Goal: Task Accomplishment & Management: Complete application form

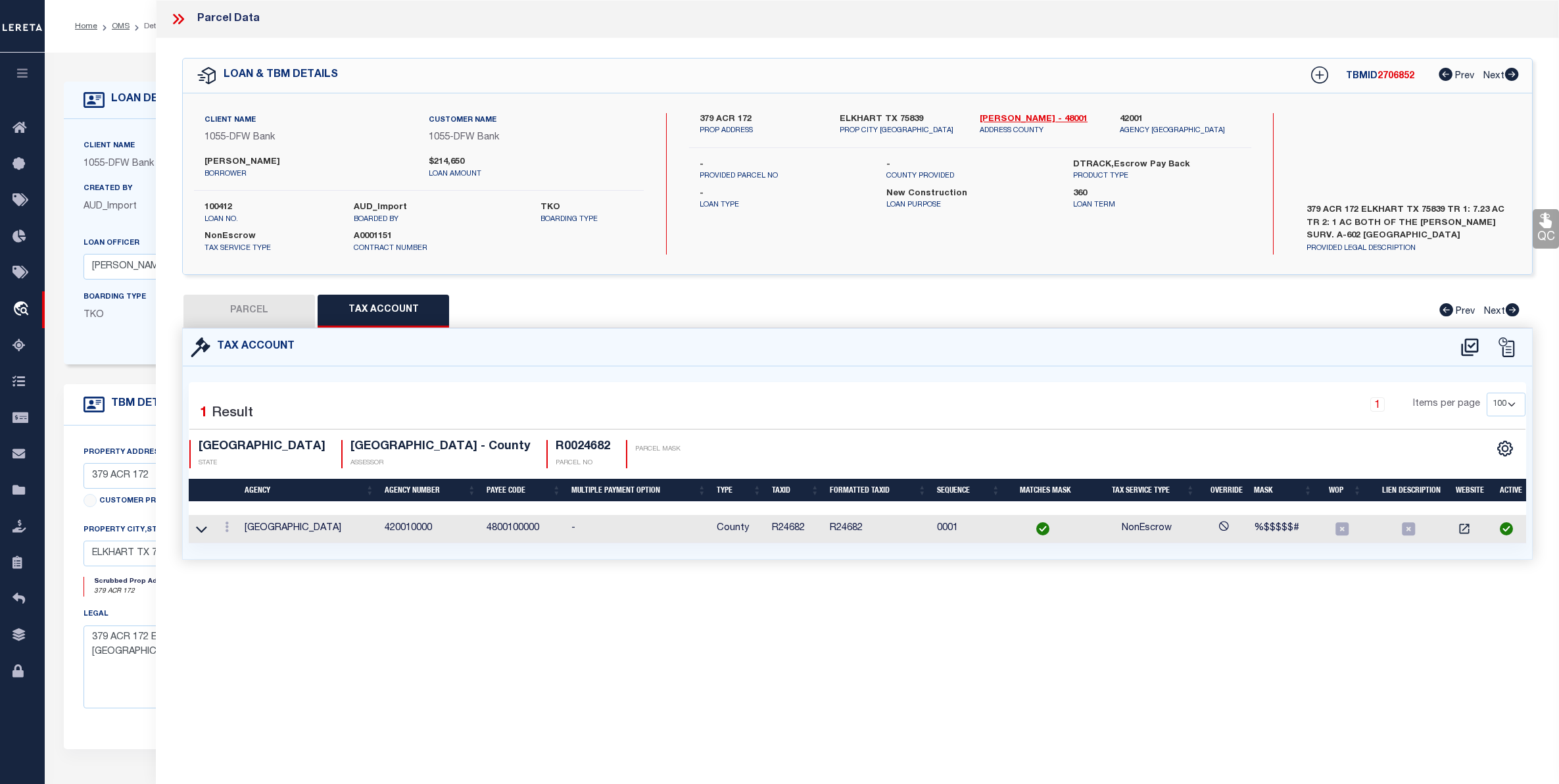
select select "100"
select select "10390"
select select "4078"
select select "500"
select select "NonEscrow"
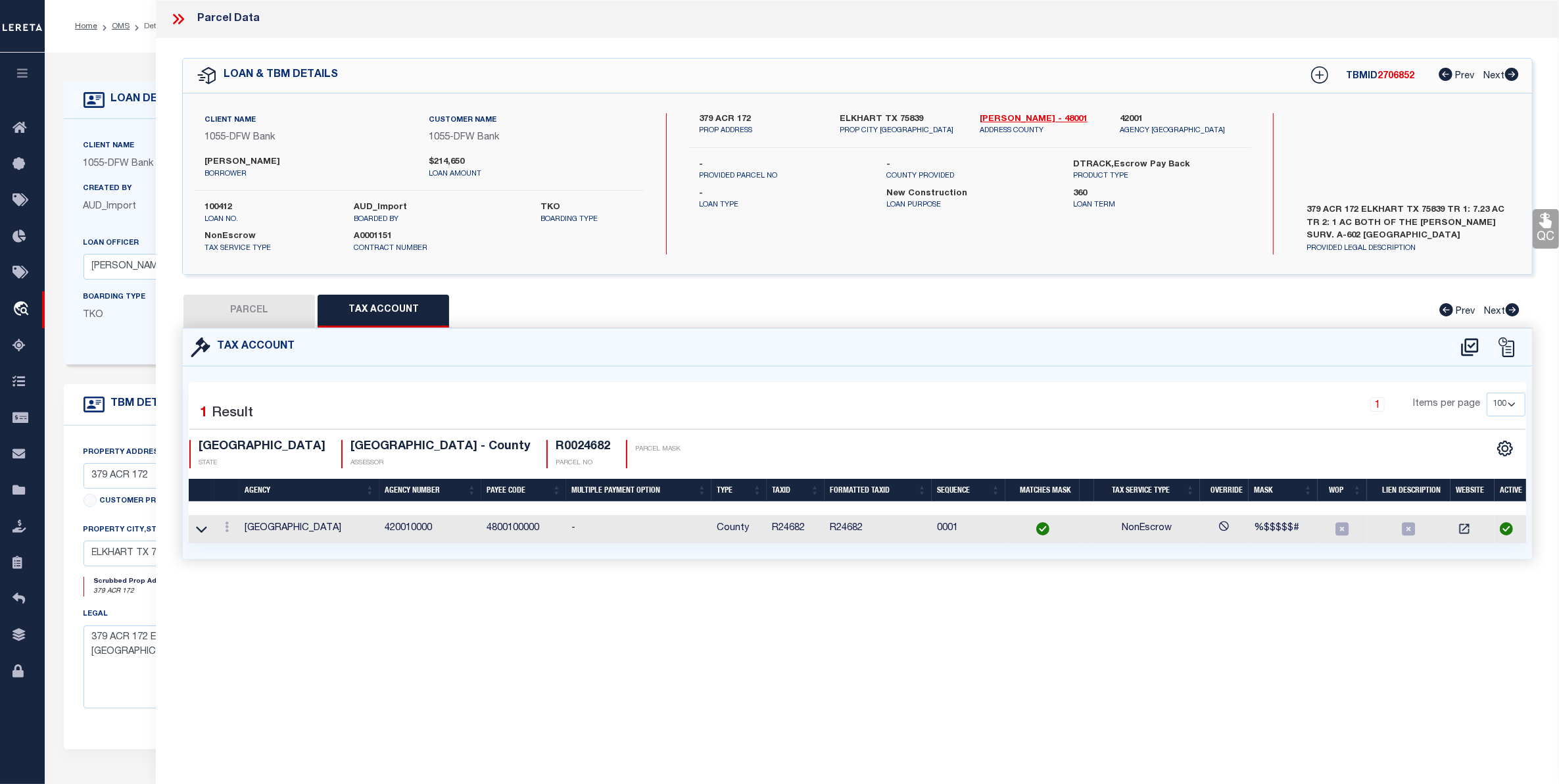
click at [178, 19] on icon at bounding box center [176, 19] width 6 height 11
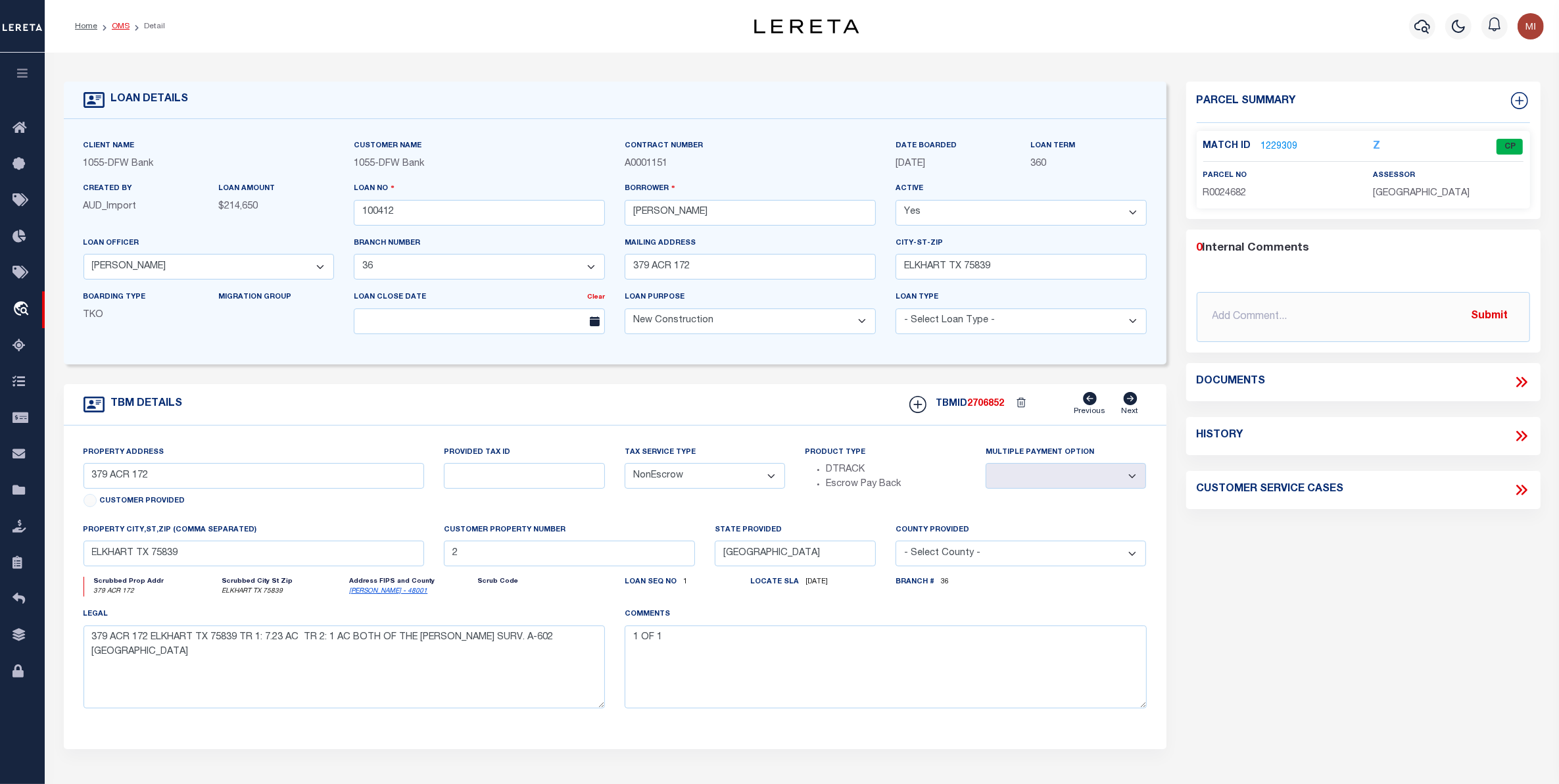
click at [118, 22] on link "OMS" at bounding box center [121, 26] width 18 height 8
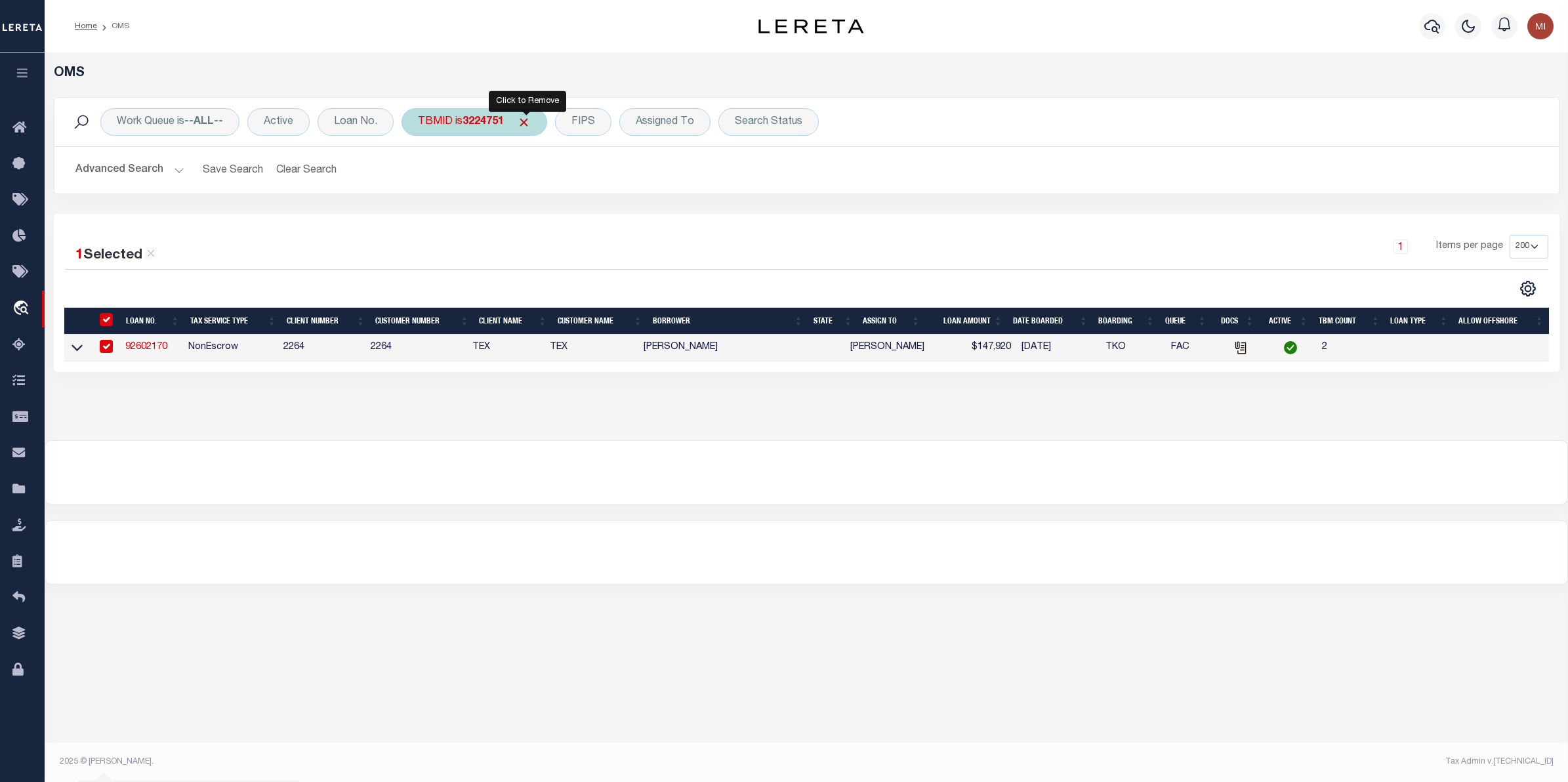
click at [528, 122] on span "Click to Remove" at bounding box center [524, 122] width 14 height 14
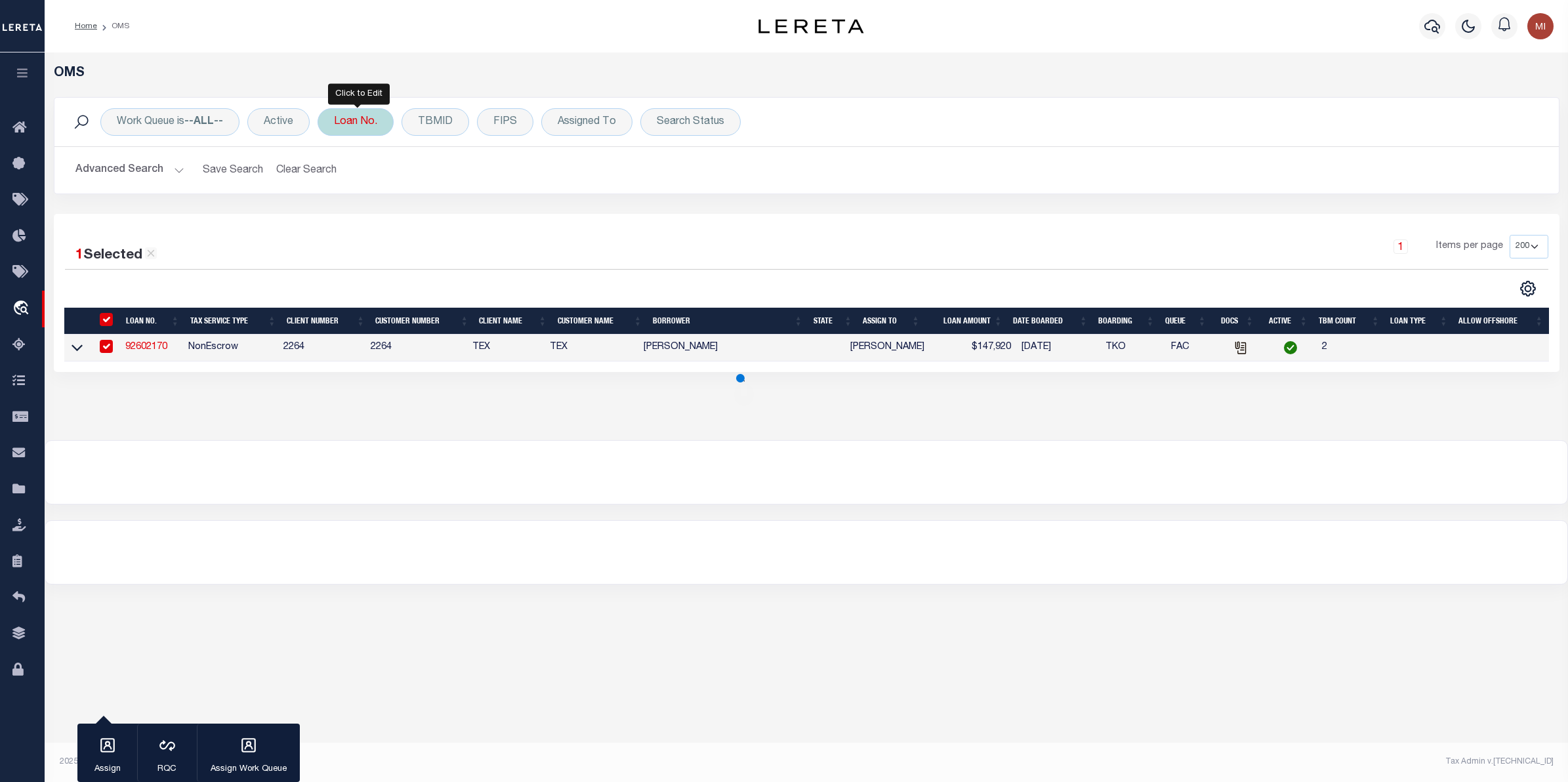
click at [372, 127] on div "Loan No." at bounding box center [356, 122] width 76 height 27
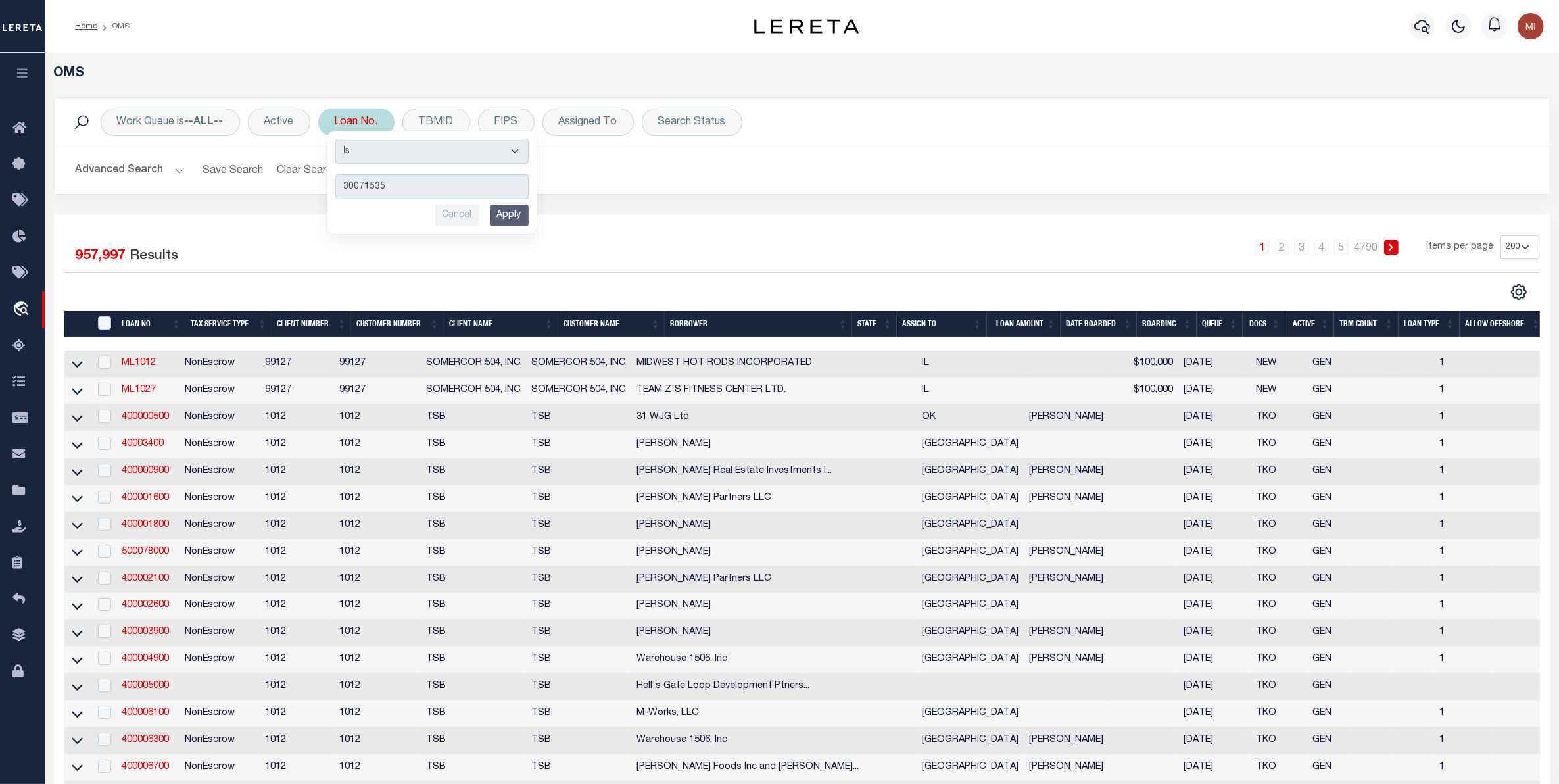
type input "300715357"
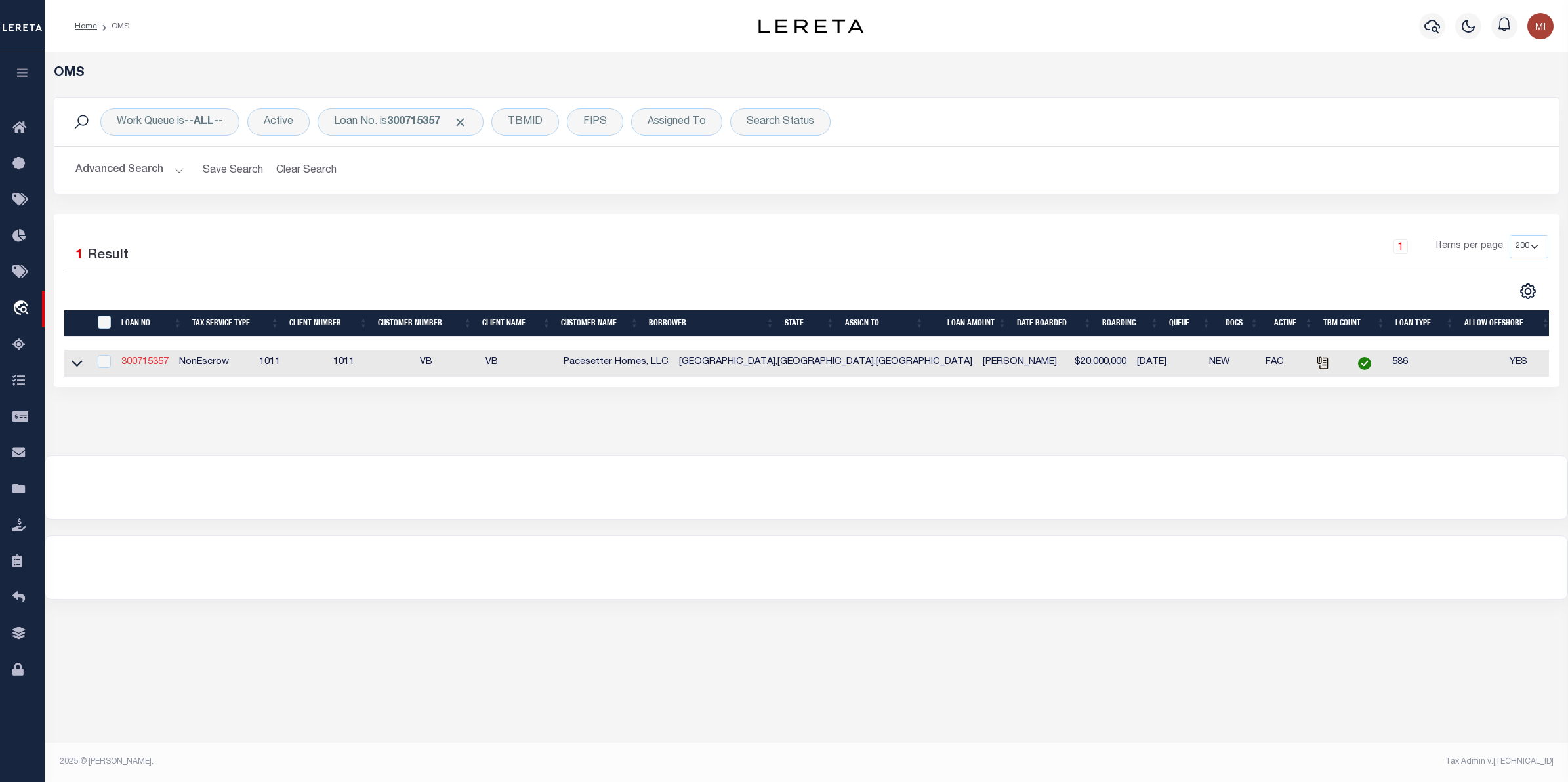
click at [148, 359] on link "300715357" at bounding box center [145, 361] width 48 height 9
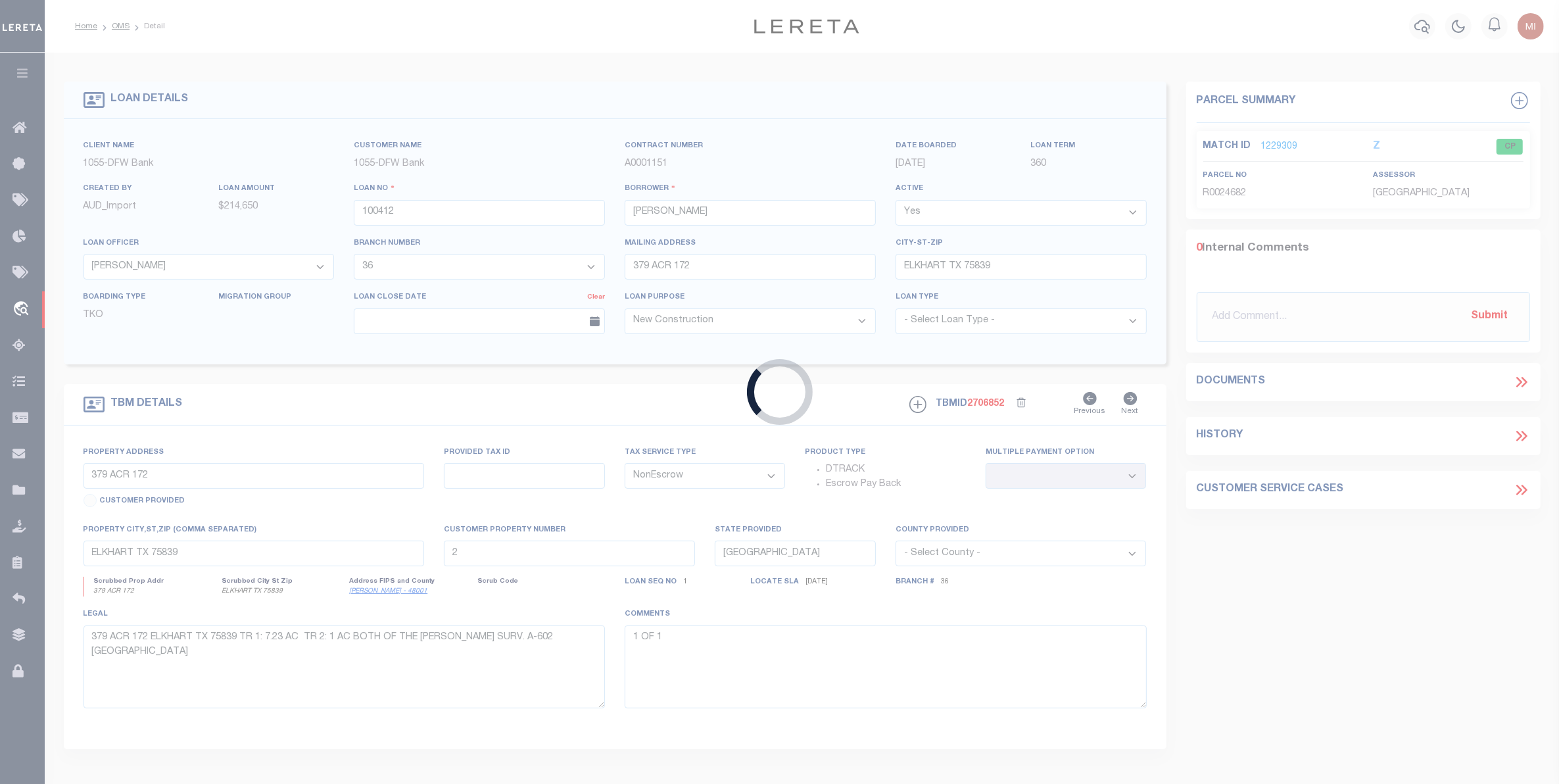
type input "300715357"
type input "Pacesetter Homes, LLC"
select select
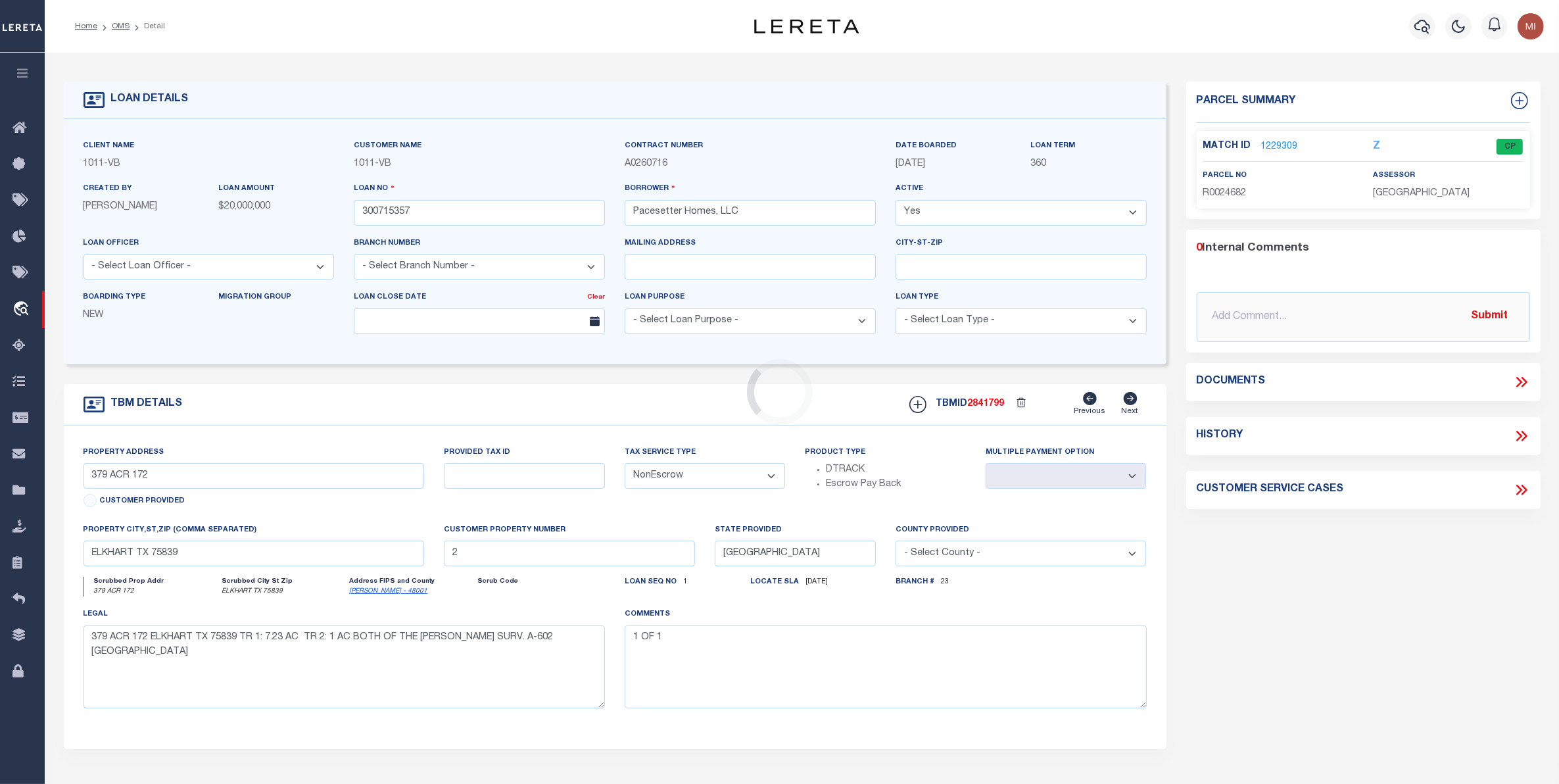
type input "22 LOTS STAR RANCH, PHASE 6,"
select select
type input "HUTTO, TX, 78634"
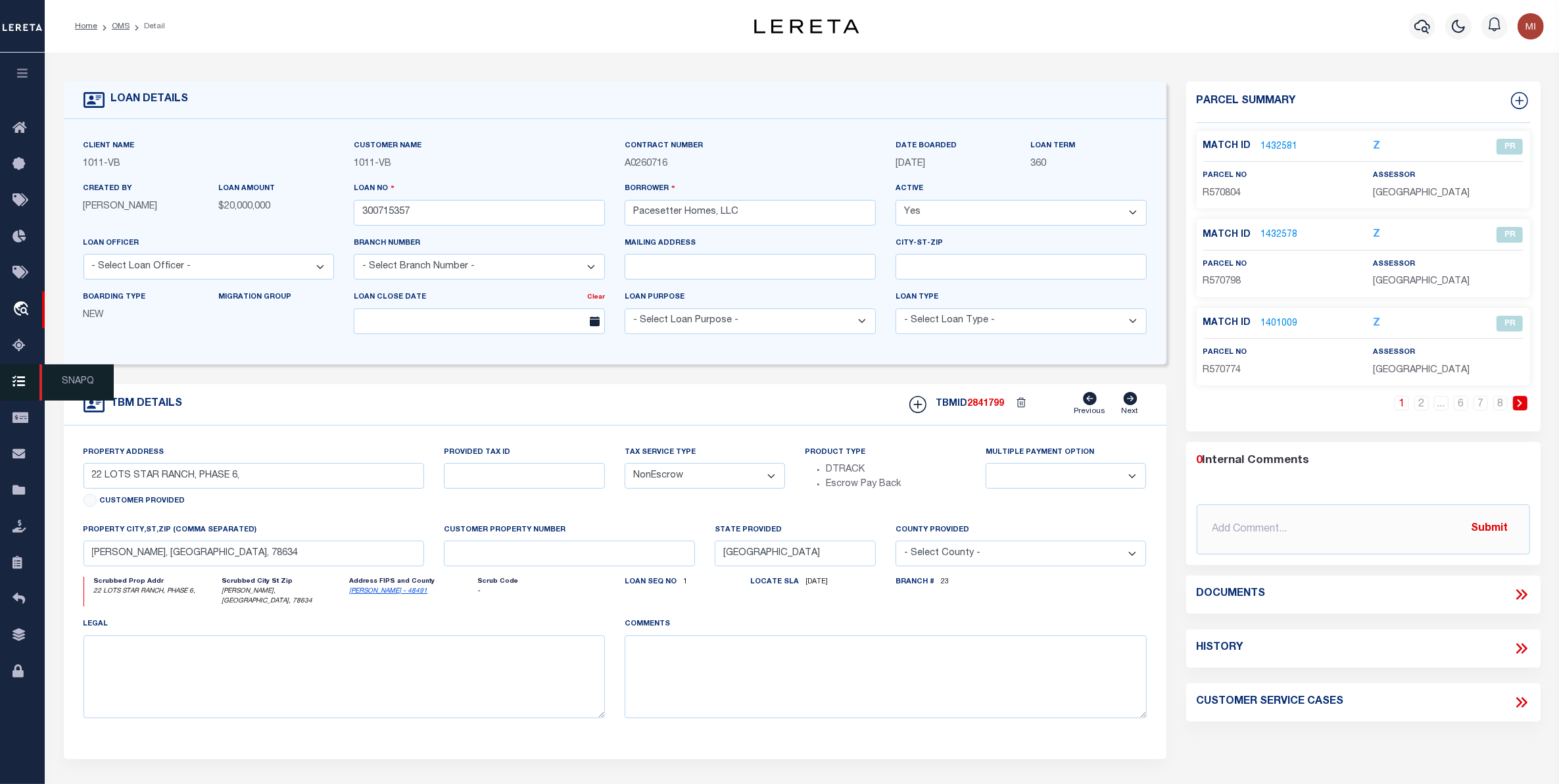
select select "65"
select select "7434"
click at [1280, 146] on link "1432581" at bounding box center [1280, 147] width 37 height 14
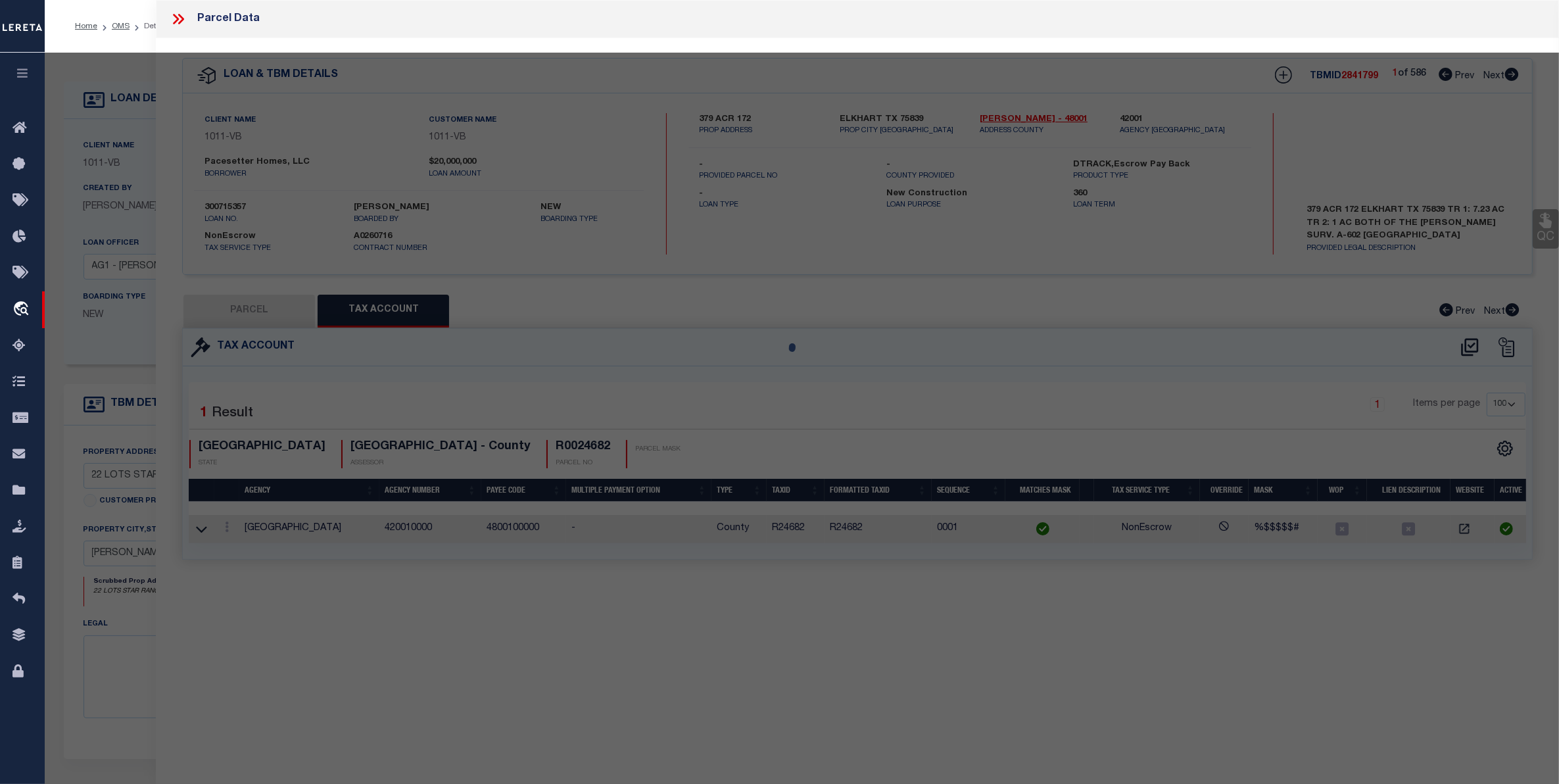
select select "AS"
checkbox input "false"
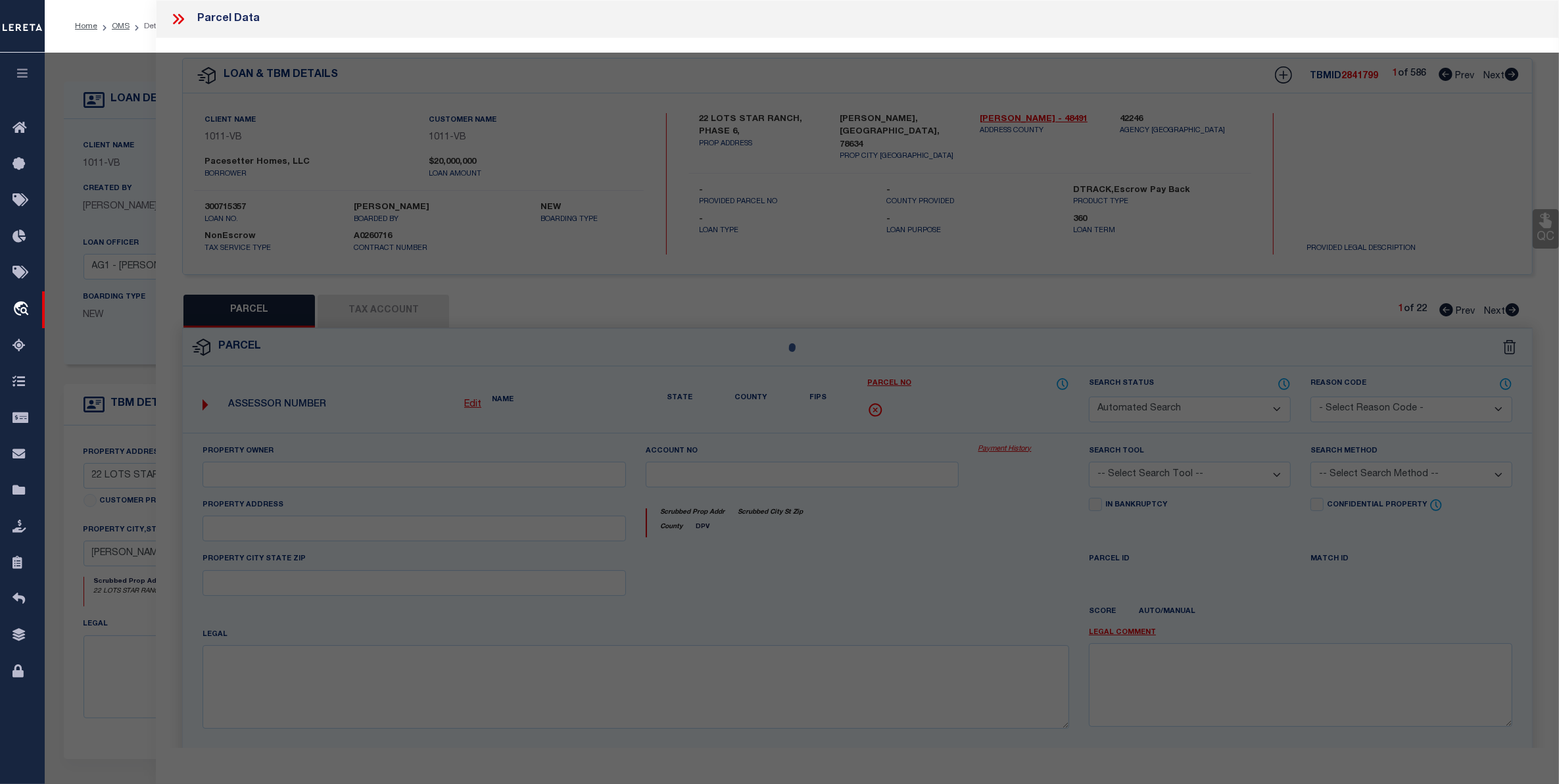
select select "PR"
type input "FLOWERS, AMANDA NOELLE"
select select
type input "113 FINSTOWN ST,"
type input "HUTTO TX 78634"
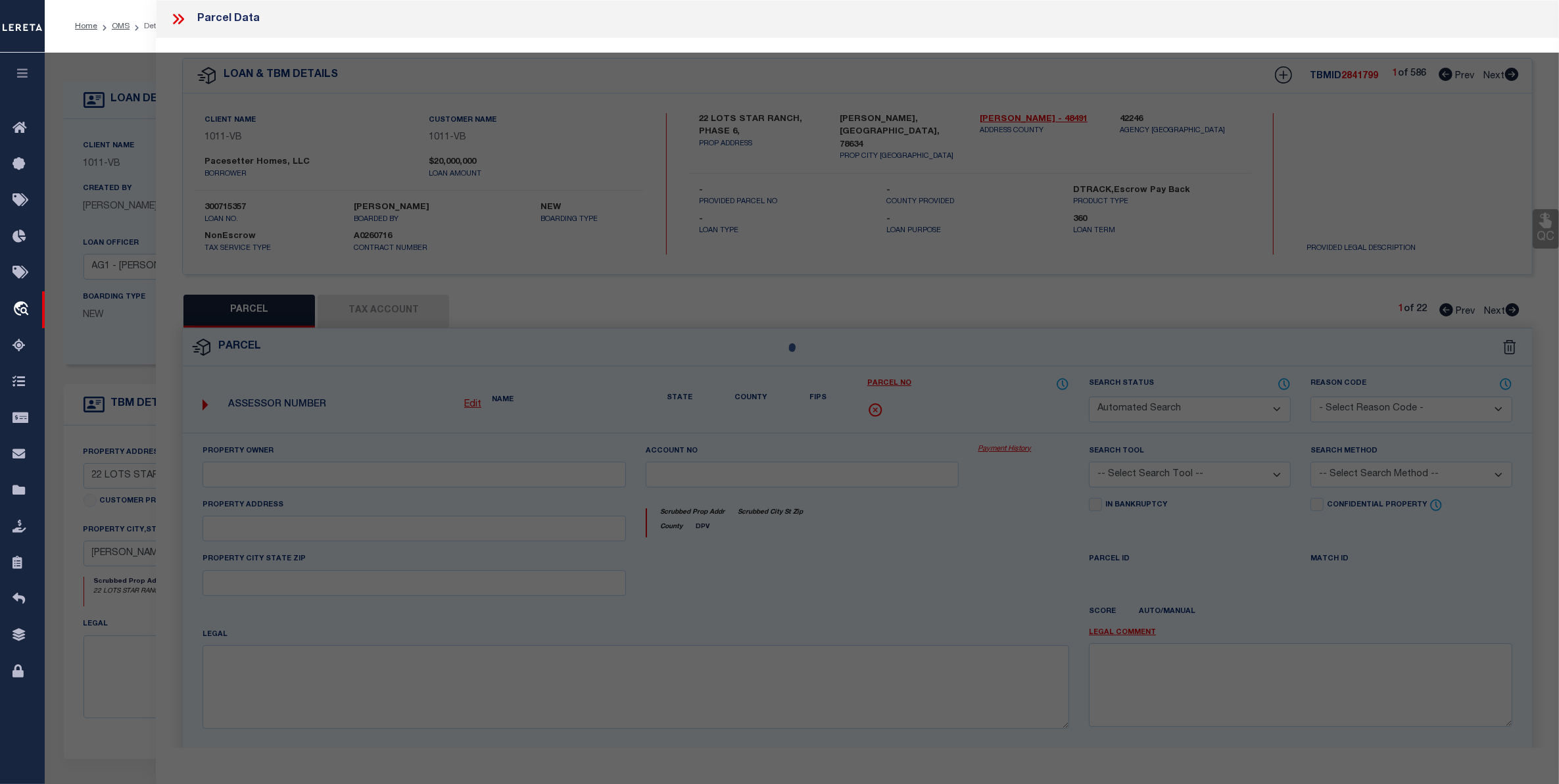
type textarea "S11746 - STAR RANCH SEC 7 PH 6, BLOCK O, Lot 13"
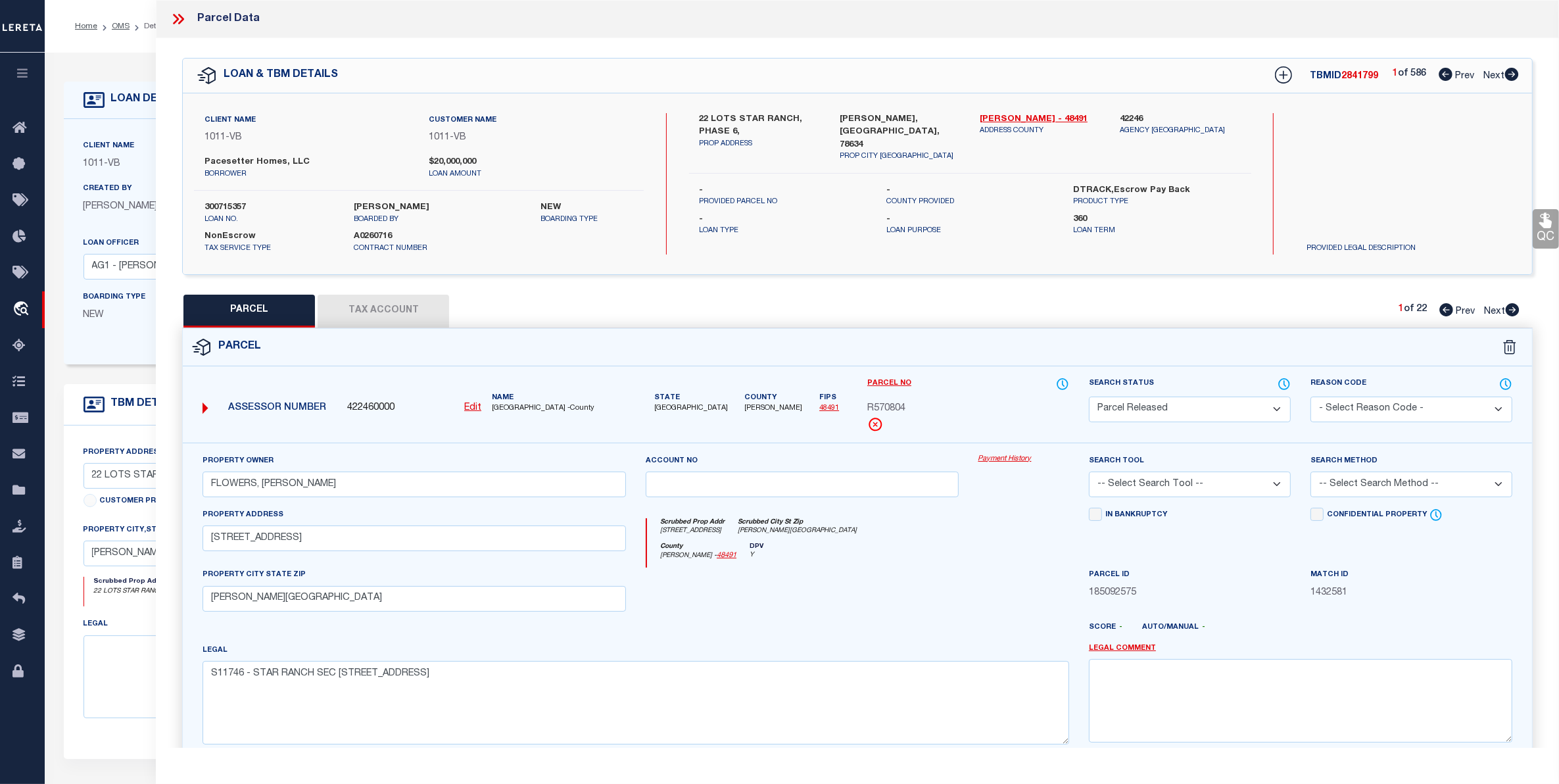
click at [360, 309] on button "Tax Account" at bounding box center [383, 311] width 131 height 33
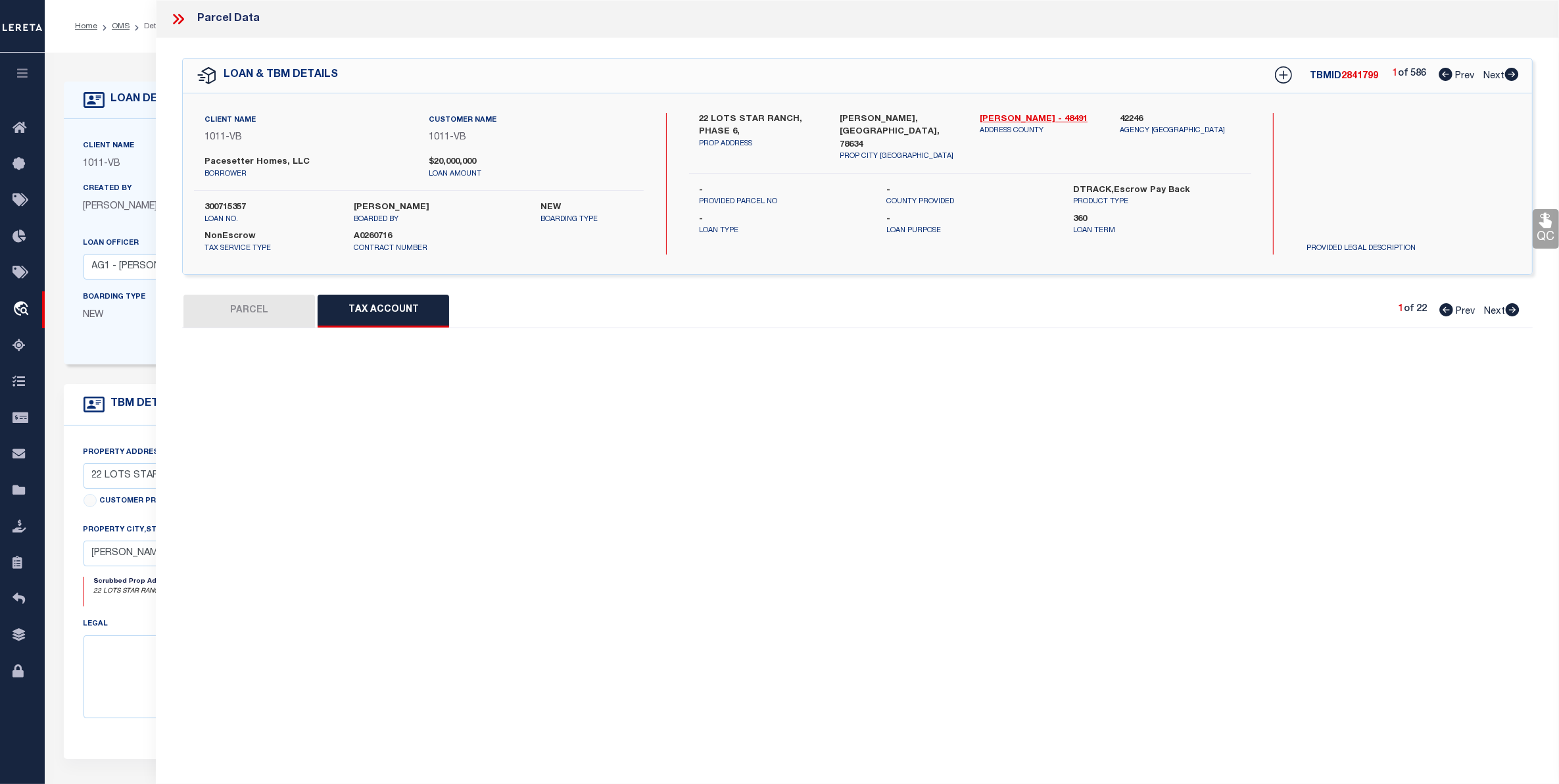
select select "100"
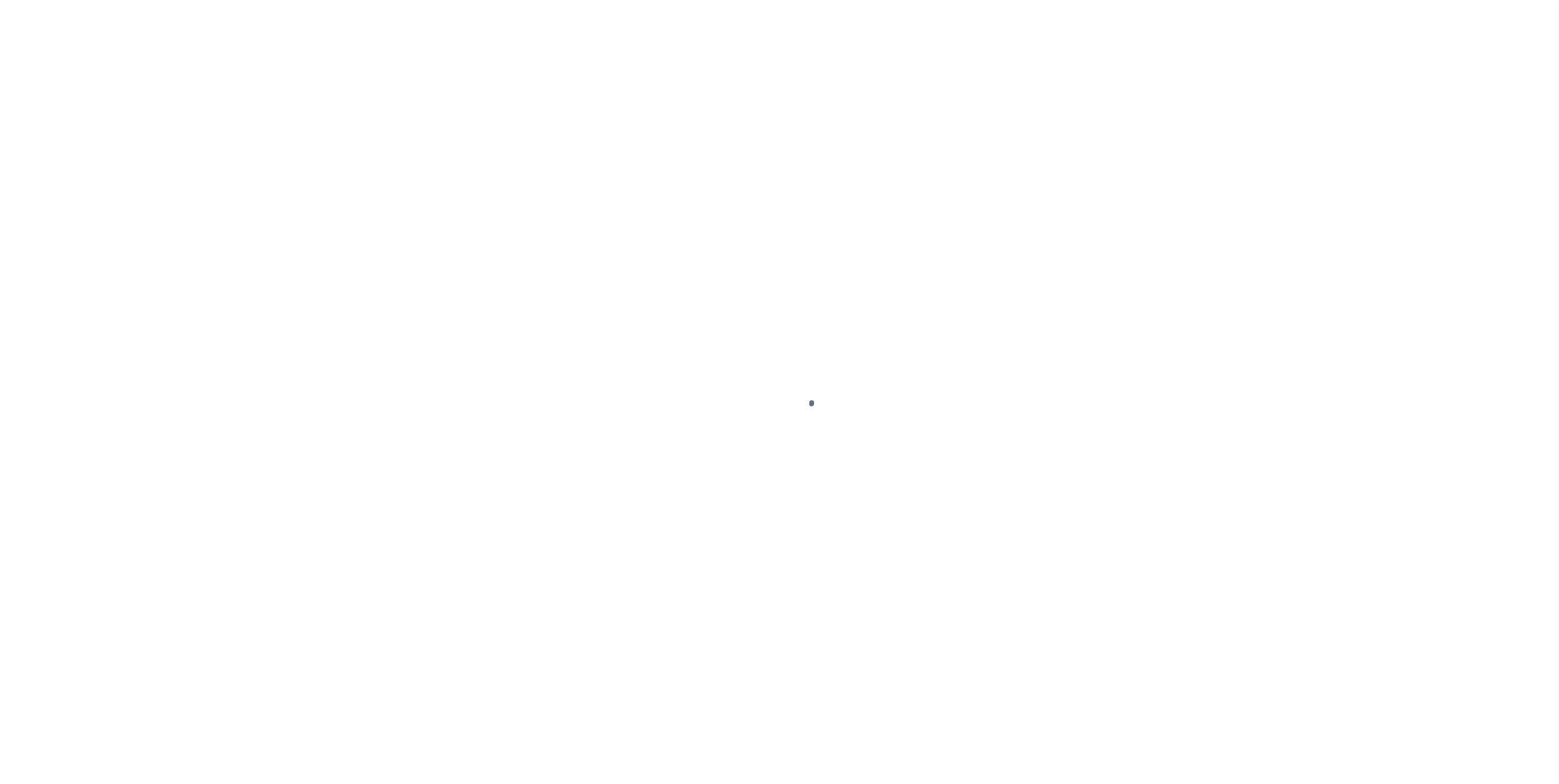
select select "CAC"
select select "CCK"
select select "USS"
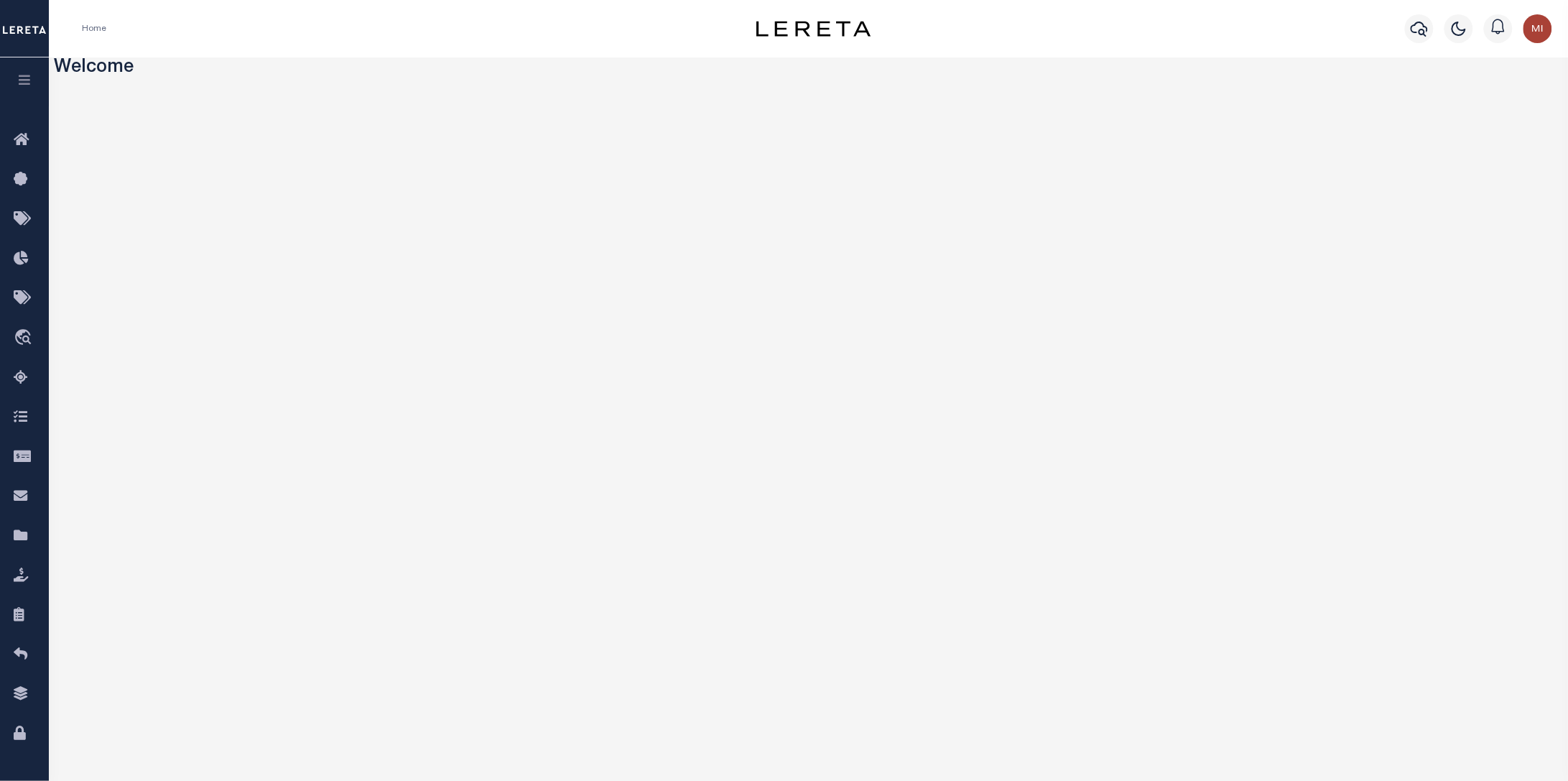
click at [36, 77] on button "button" at bounding box center [24, 82] width 49 height 49
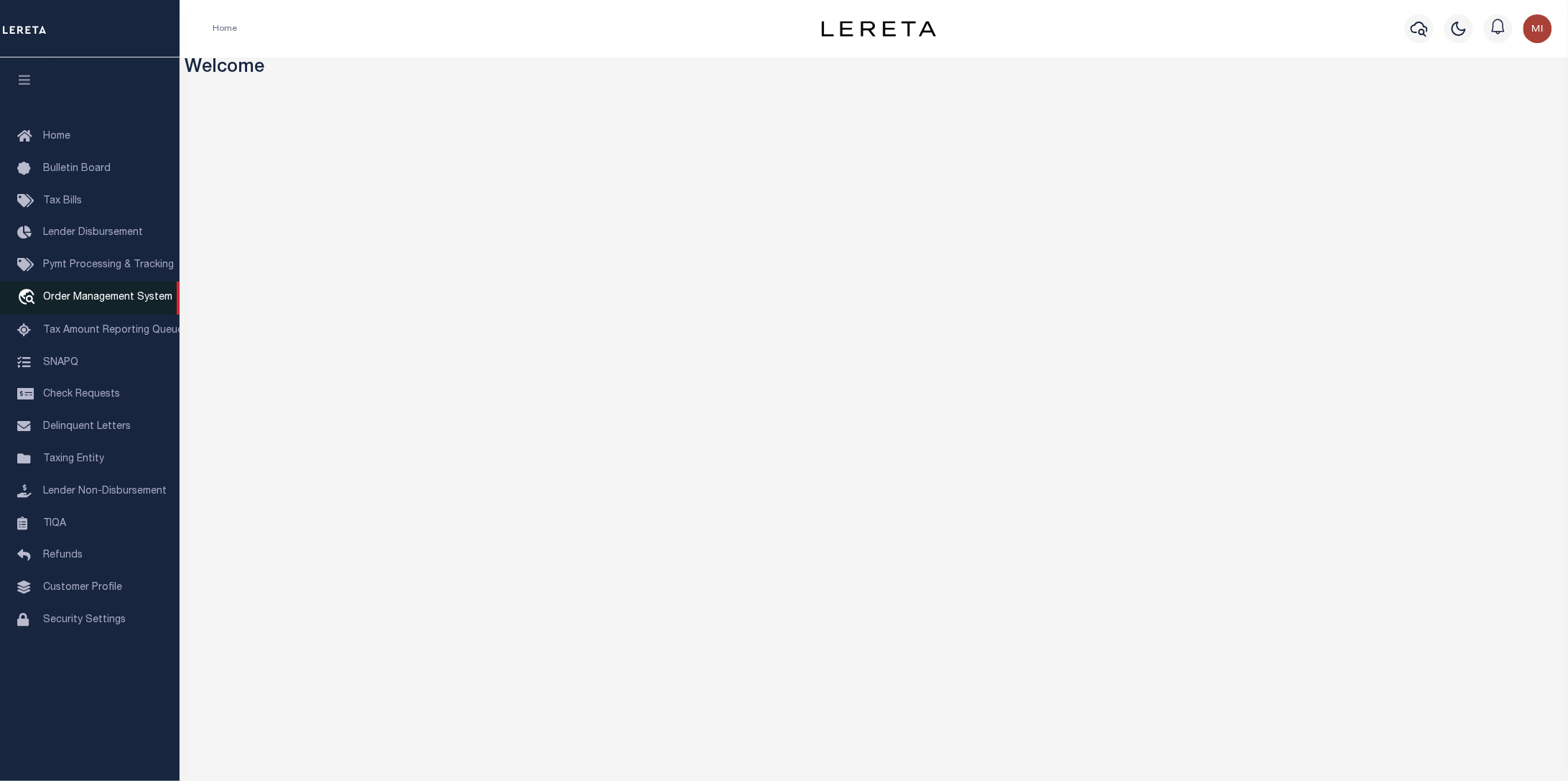
click at [103, 302] on span "Order Management System" at bounding box center [108, 297] width 129 height 10
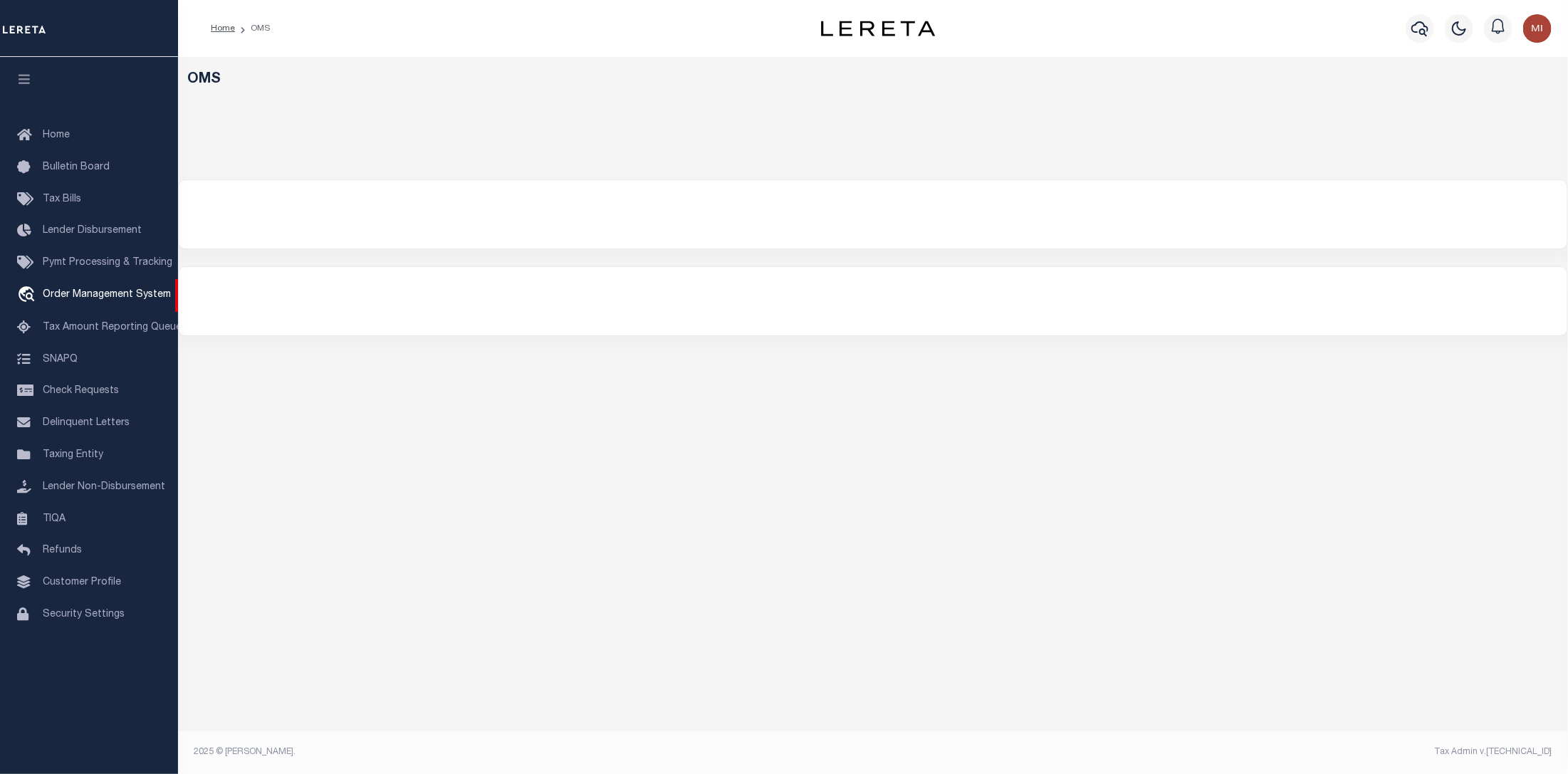
select select "200"
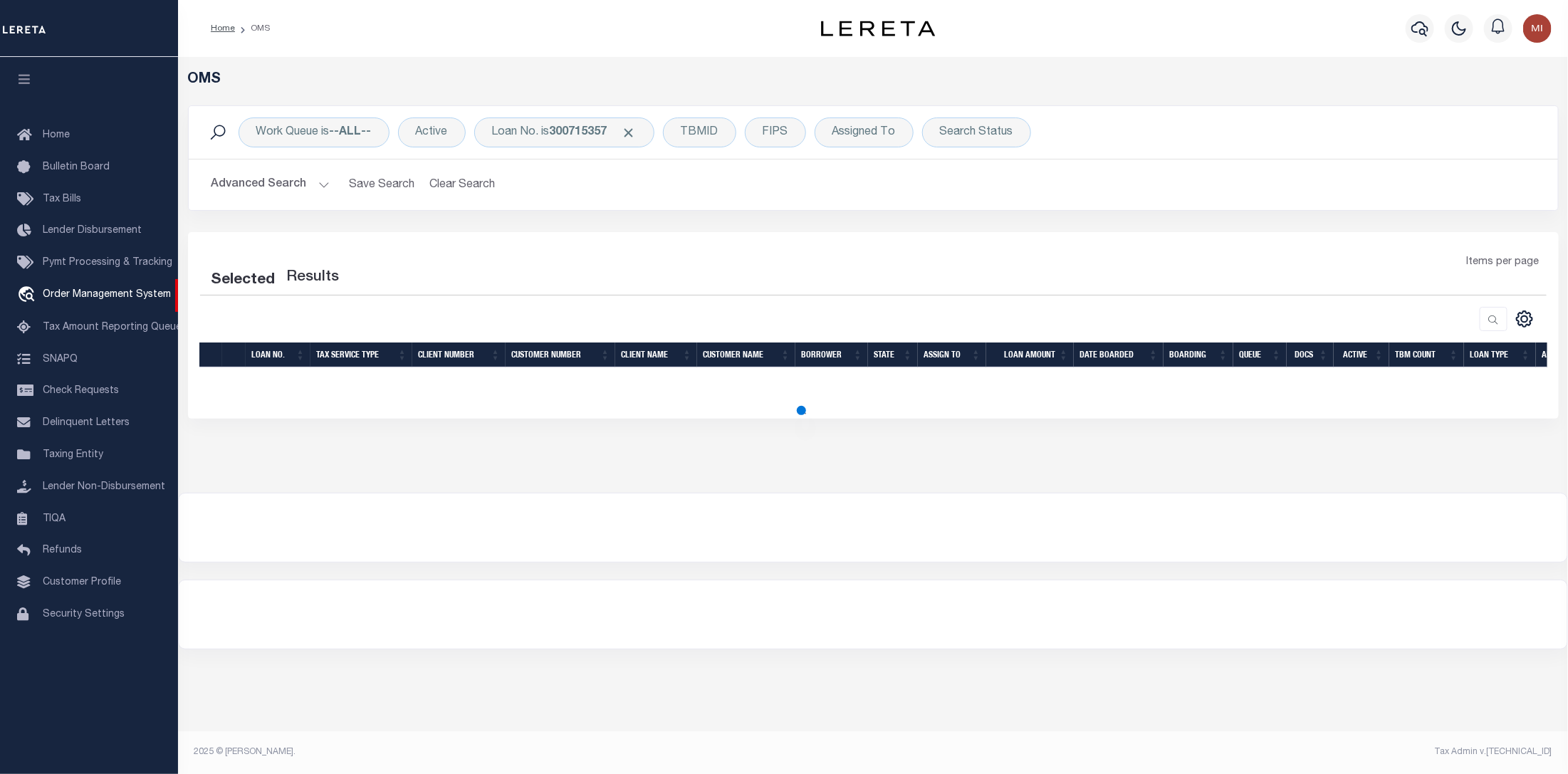
select select "200"
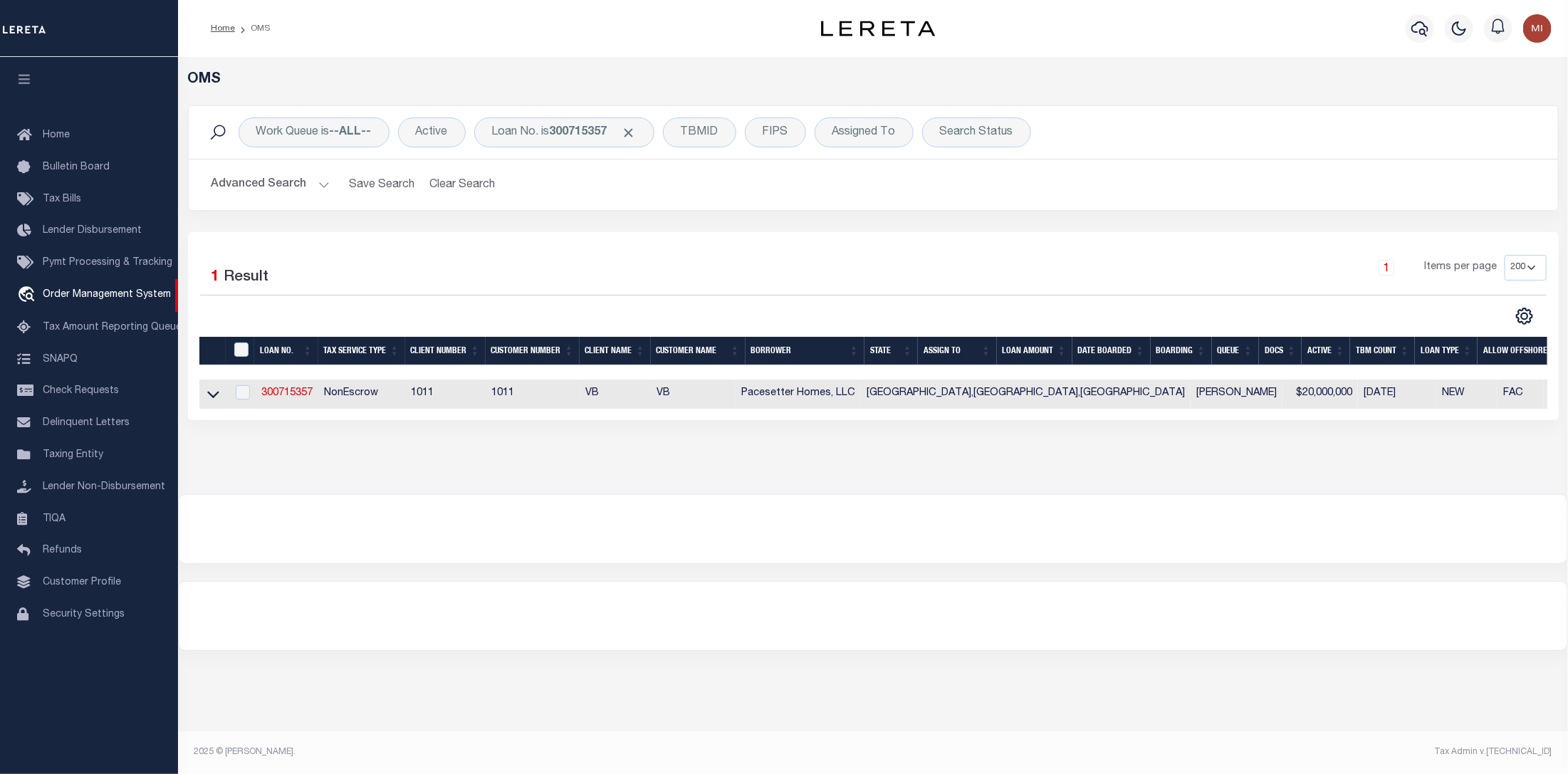
click at [603, 274] on div "1 Items per page 10 25 50 100 200" at bounding box center [1044, 273] width 1005 height 37
click at [592, 142] on div "Loan No. is 300715357" at bounding box center [565, 132] width 180 height 30
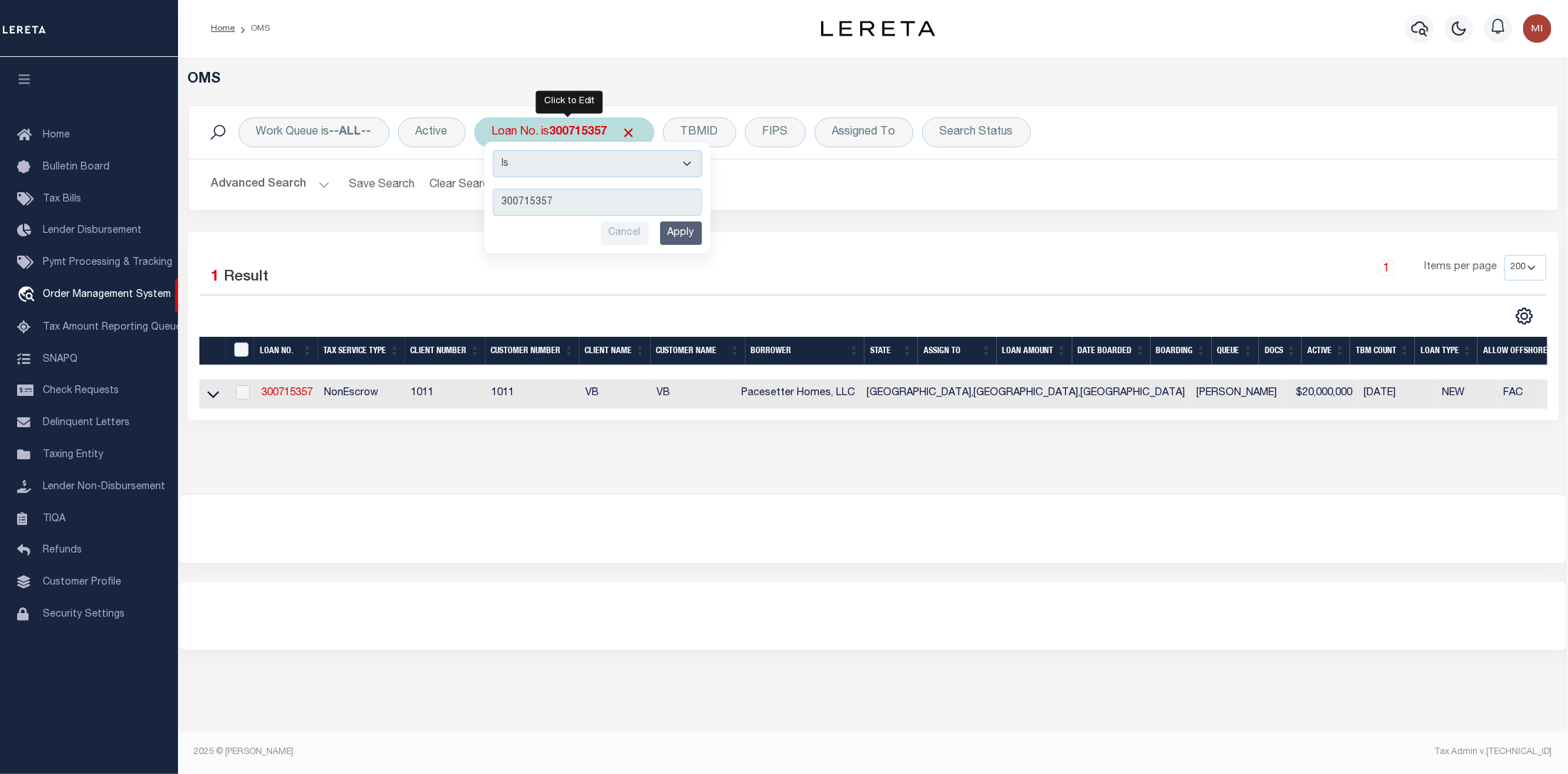
click at [698, 229] on input "Apply" at bounding box center [681, 233] width 42 height 23
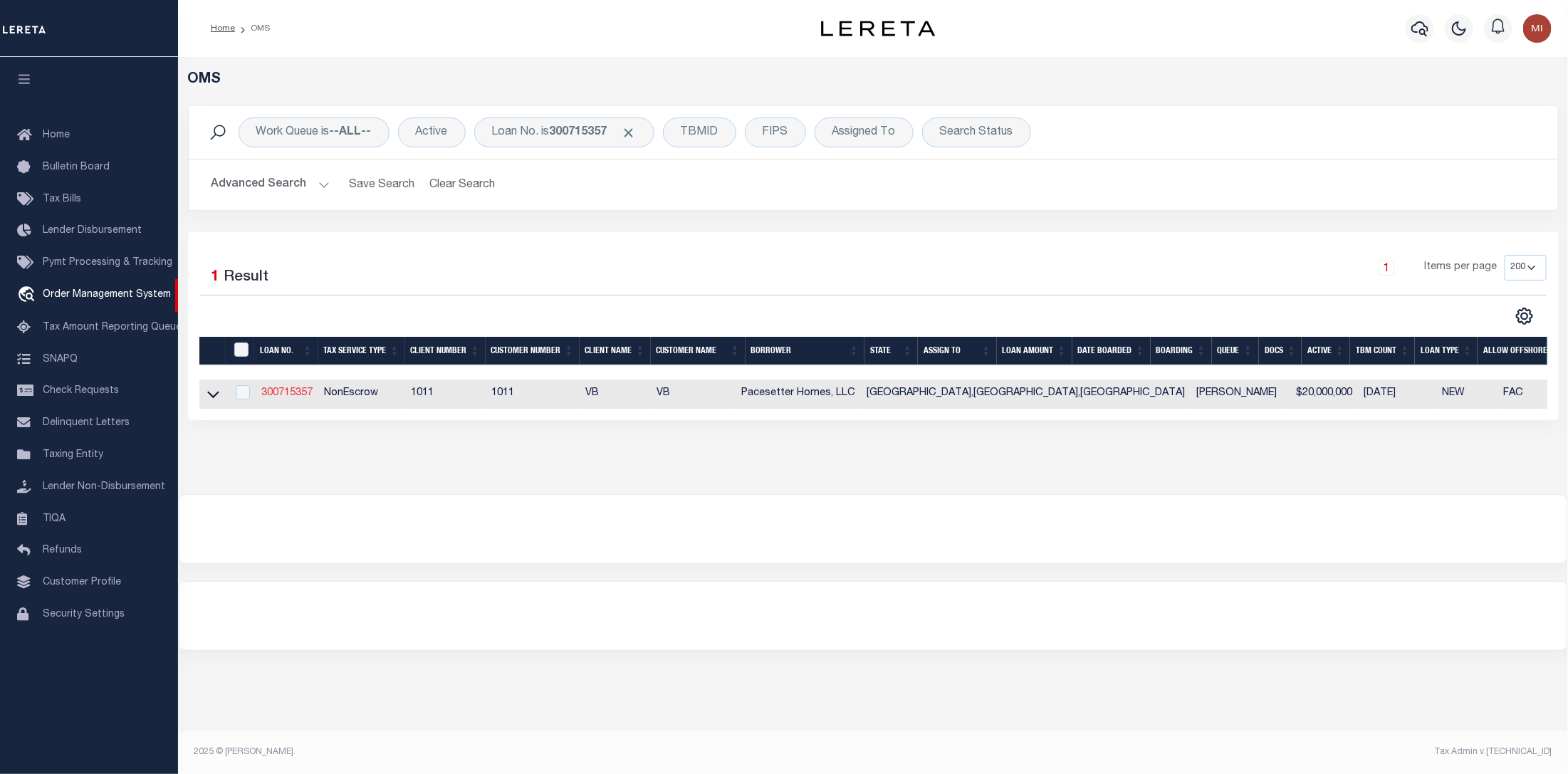
click at [285, 394] on link "300715357" at bounding box center [287, 392] width 52 height 10
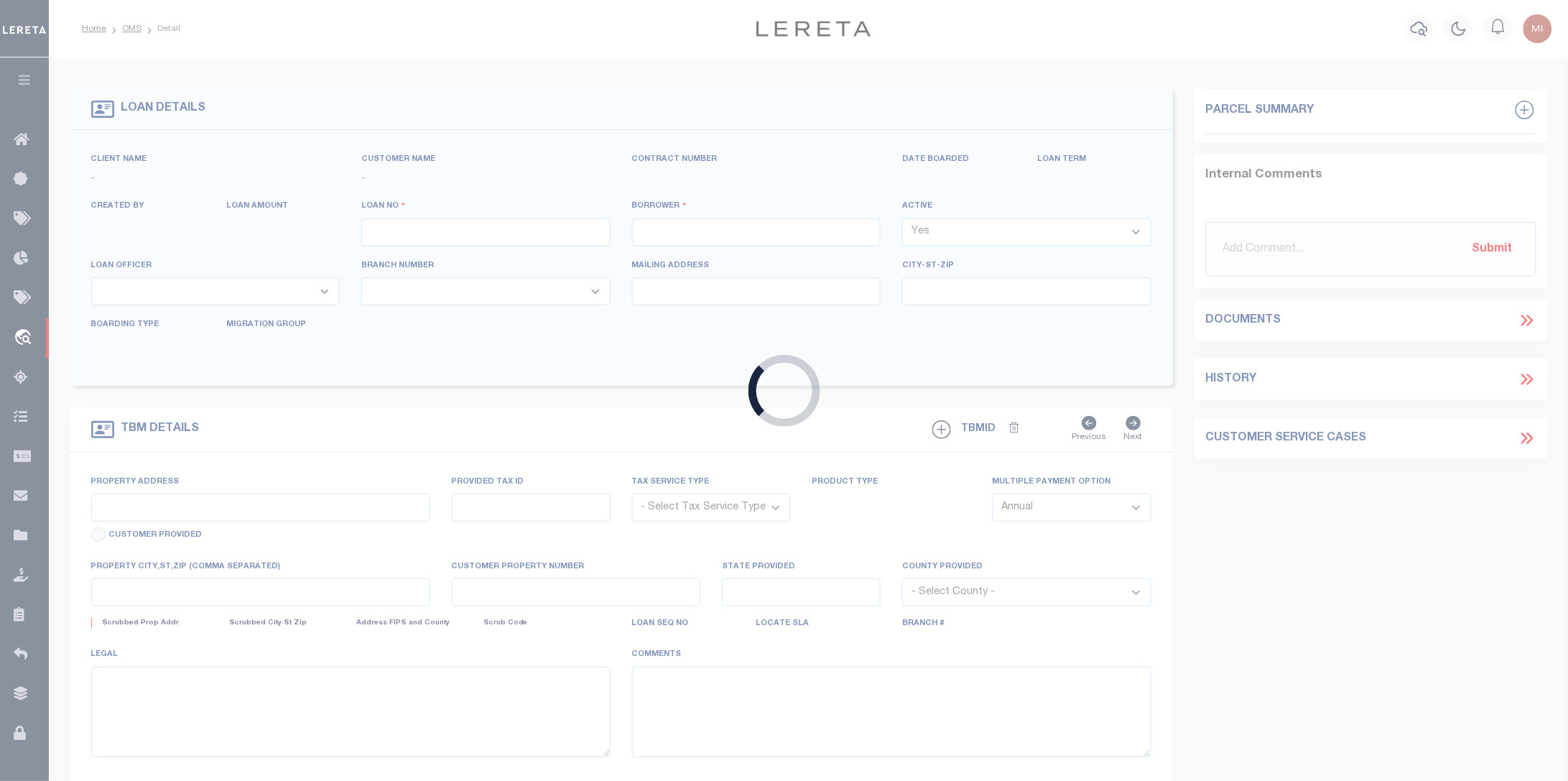
type input "300715357"
type input "Pacesetter Homes, LLC"
select select
select select "NonEscrow"
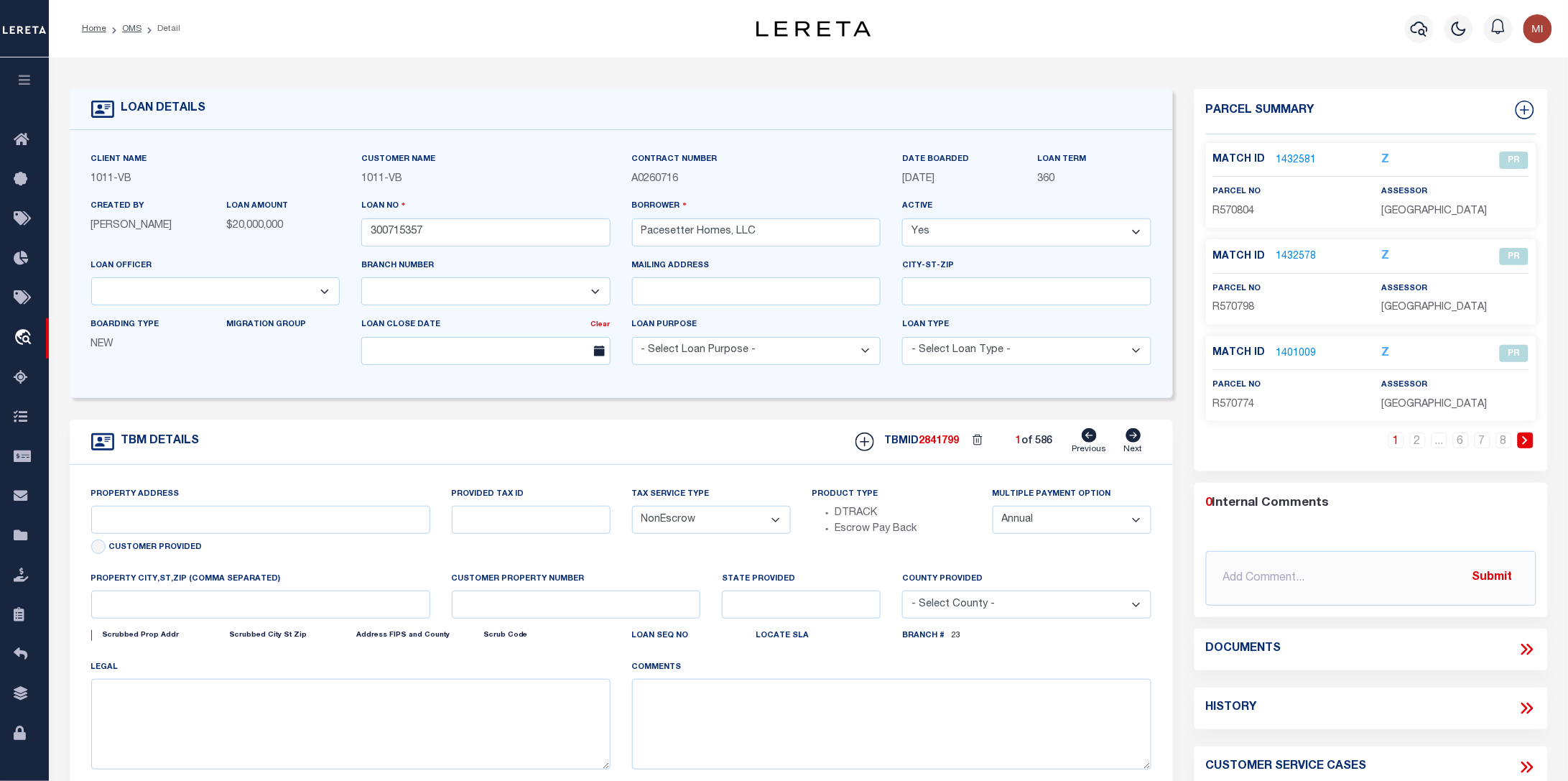
type input "22 LOTS STAR RANCH, PHASE 6,"
select select
type input "HUTTO, TX, 78634"
type input "[GEOGRAPHIC_DATA]"
select select "65"
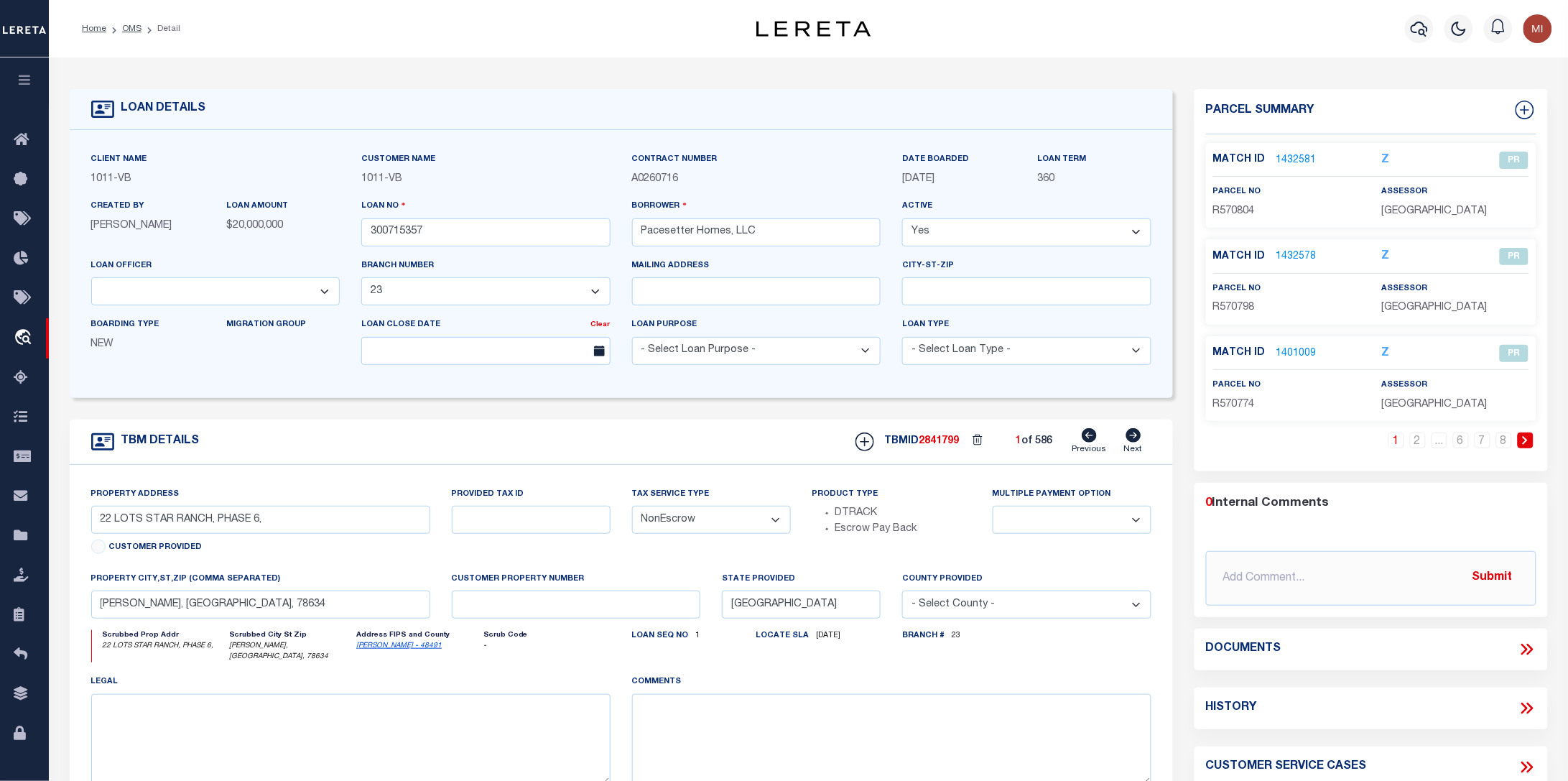
select select "7434"
click at [1291, 157] on link "1432581" at bounding box center [1296, 160] width 40 height 15
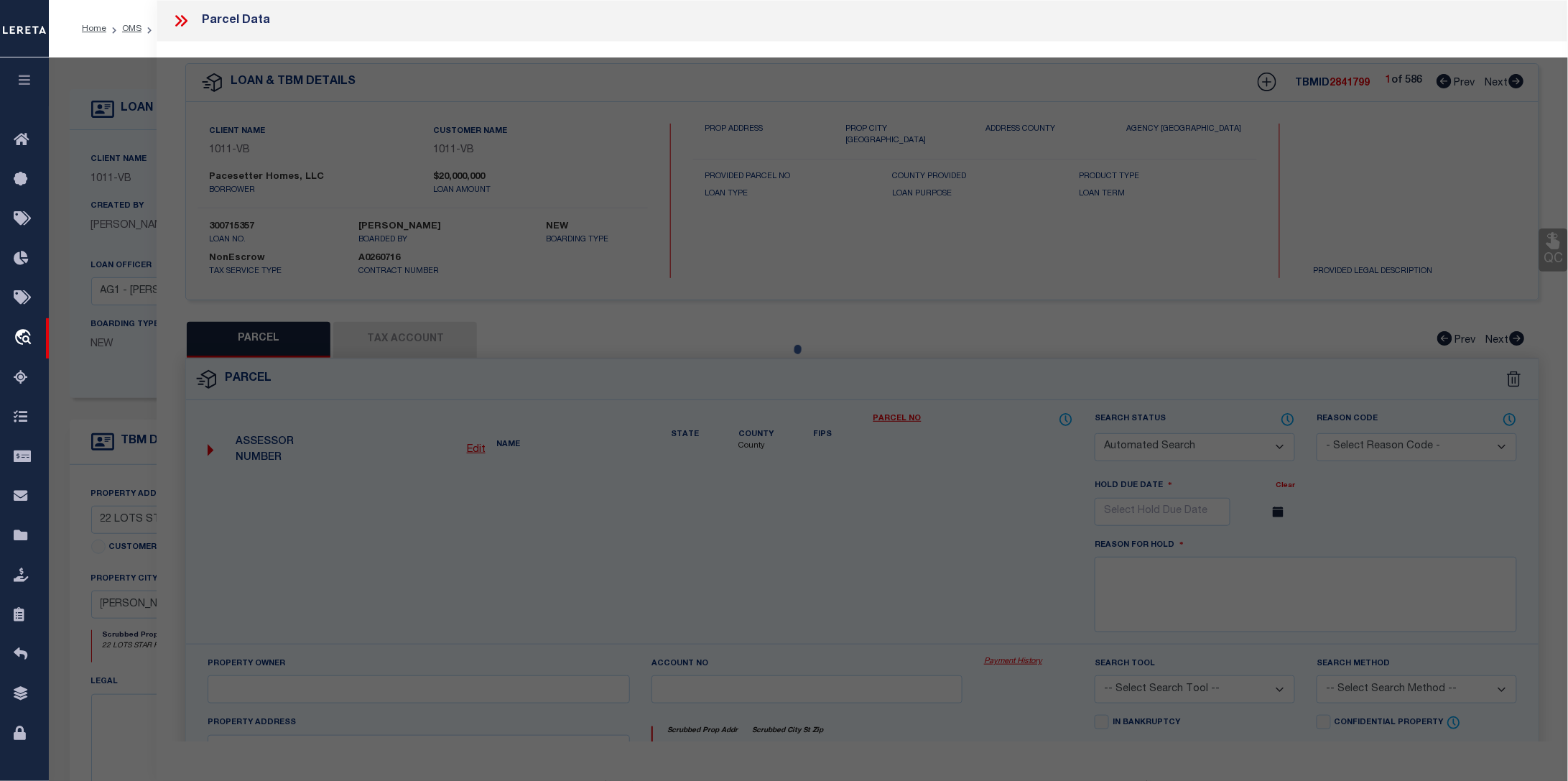
checkbox input "false"
select select "PR"
type input "FLOWERS, AMANDA NOELLE"
select select
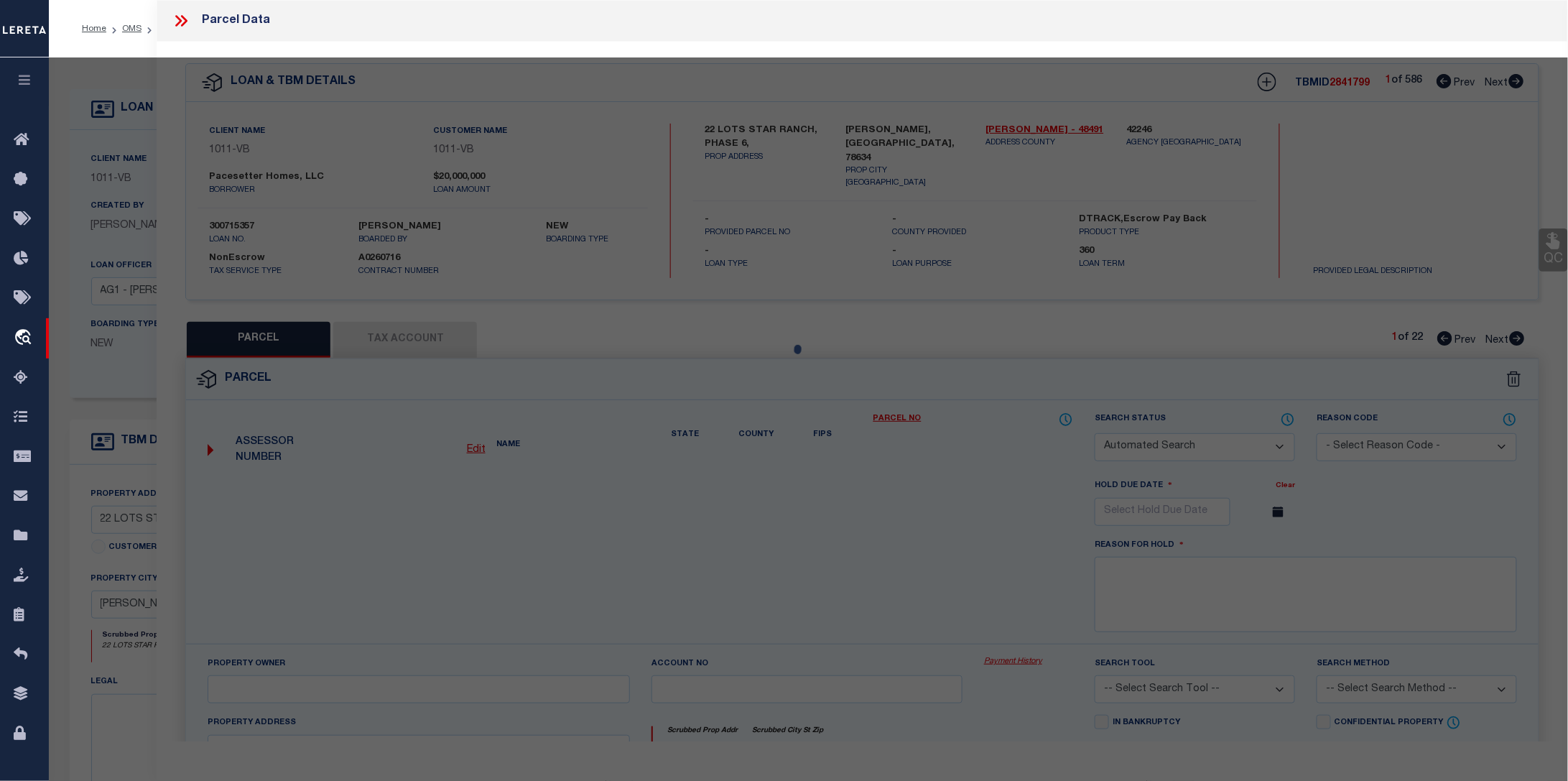
type input "113 FINSTOWN ST,"
type input "HUTTO TX 78634"
type textarea "S11746 - STAR RANCH SEC 7 PH 6, BLOCK O, Lot 13"
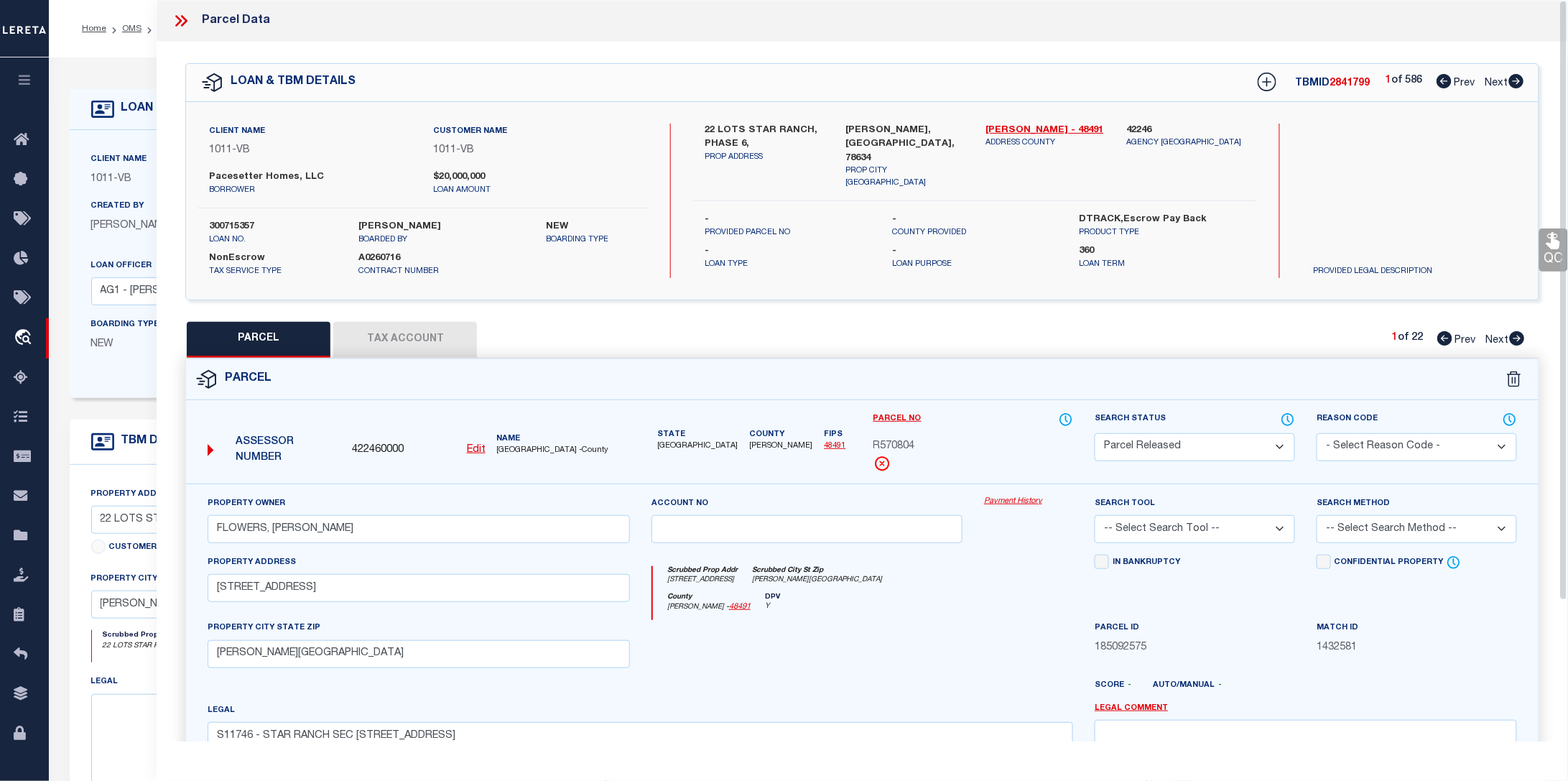
click at [416, 333] on button "Tax Account" at bounding box center [405, 340] width 144 height 36
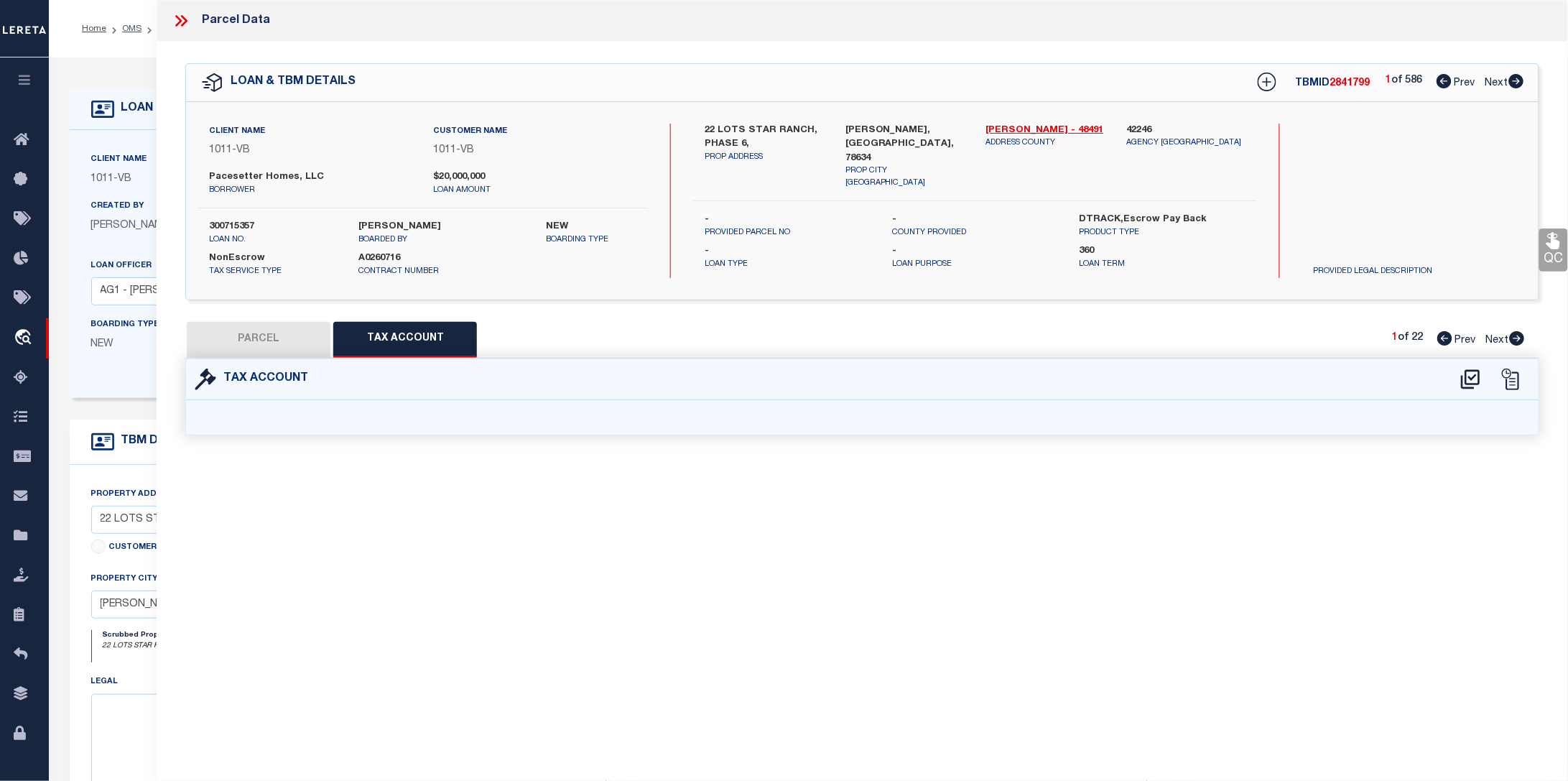
select select "100"
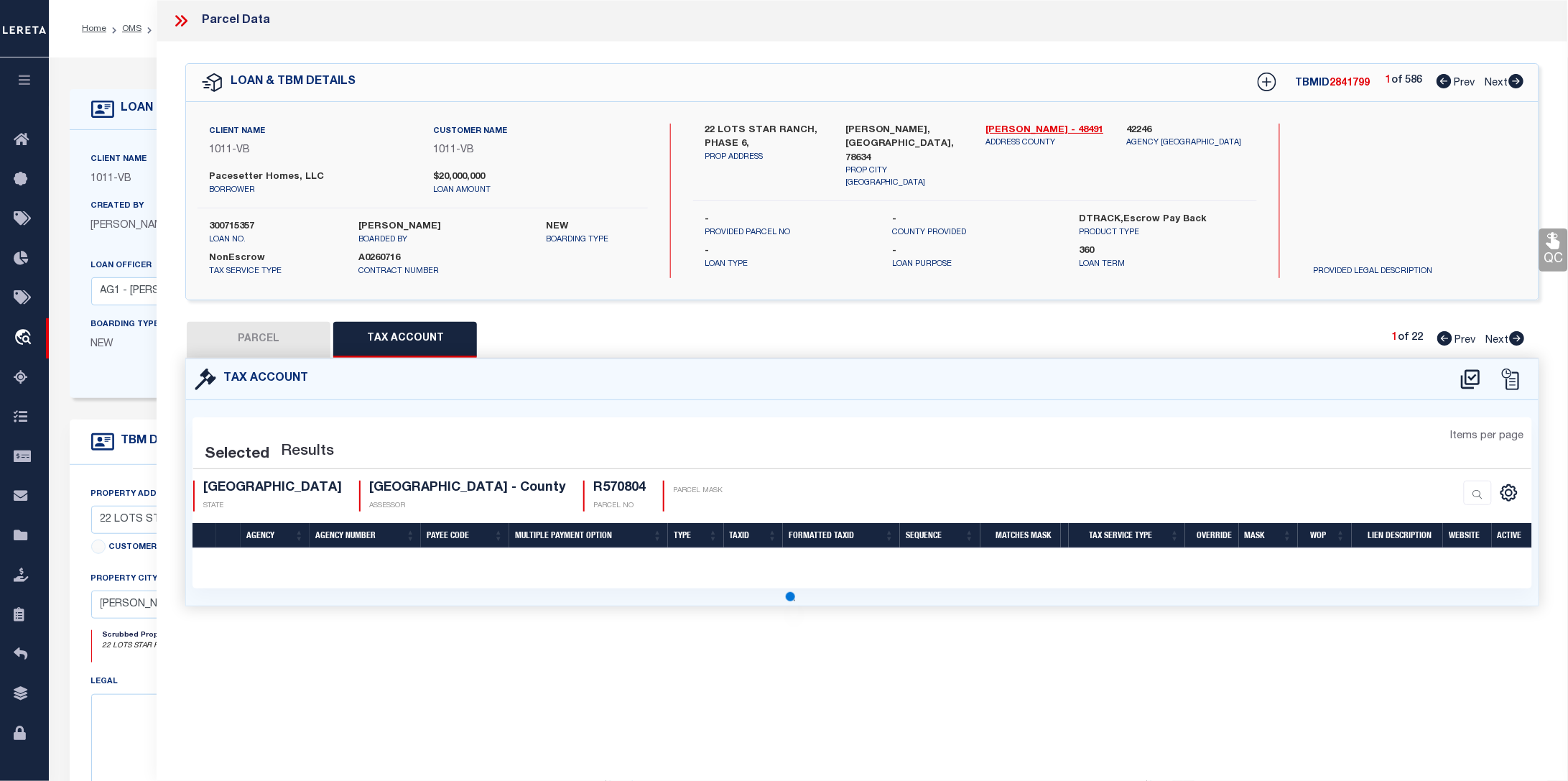
select select "100"
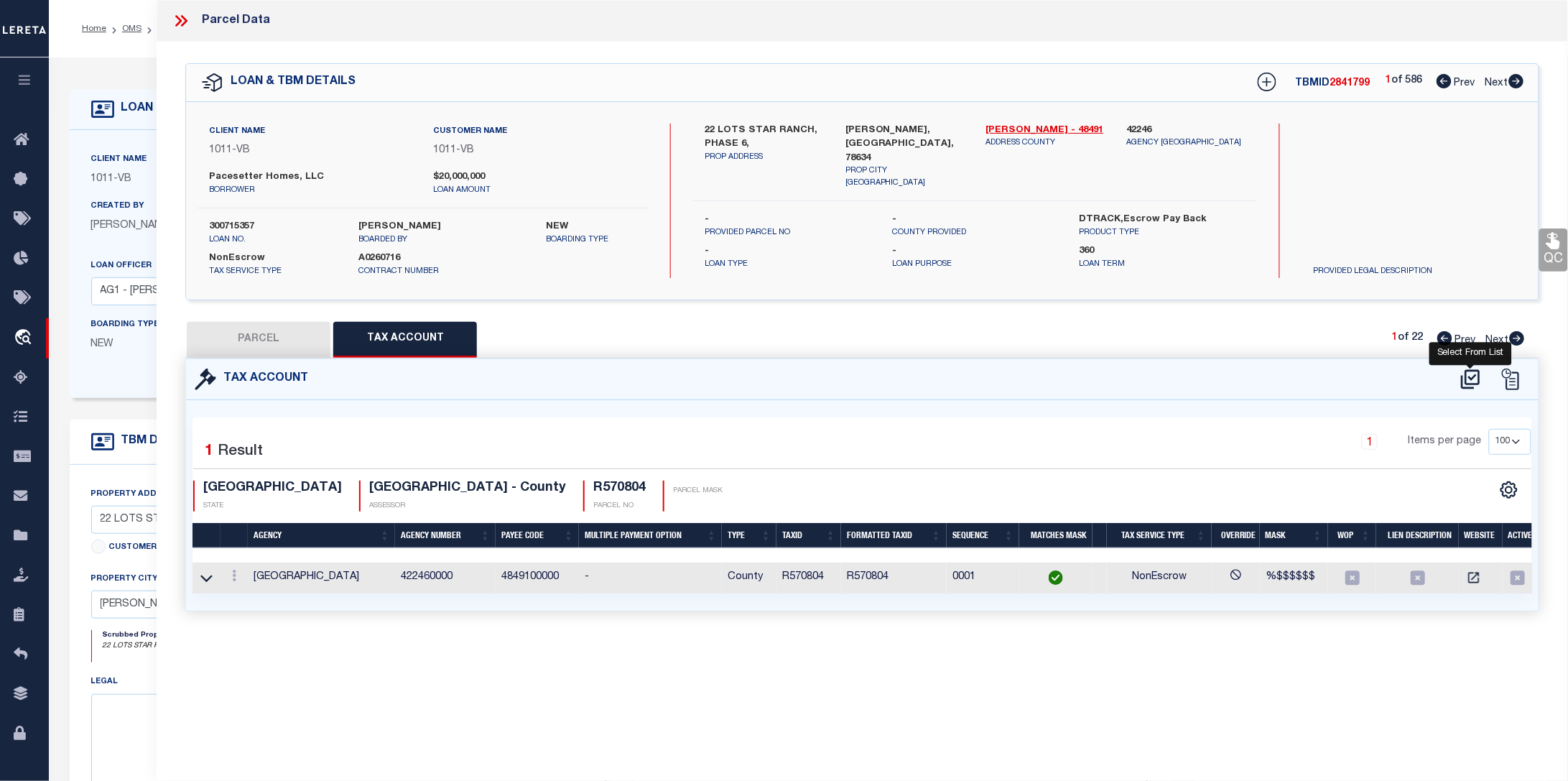
click at [1469, 379] on icon at bounding box center [1471, 379] width 24 height 23
select select "100"
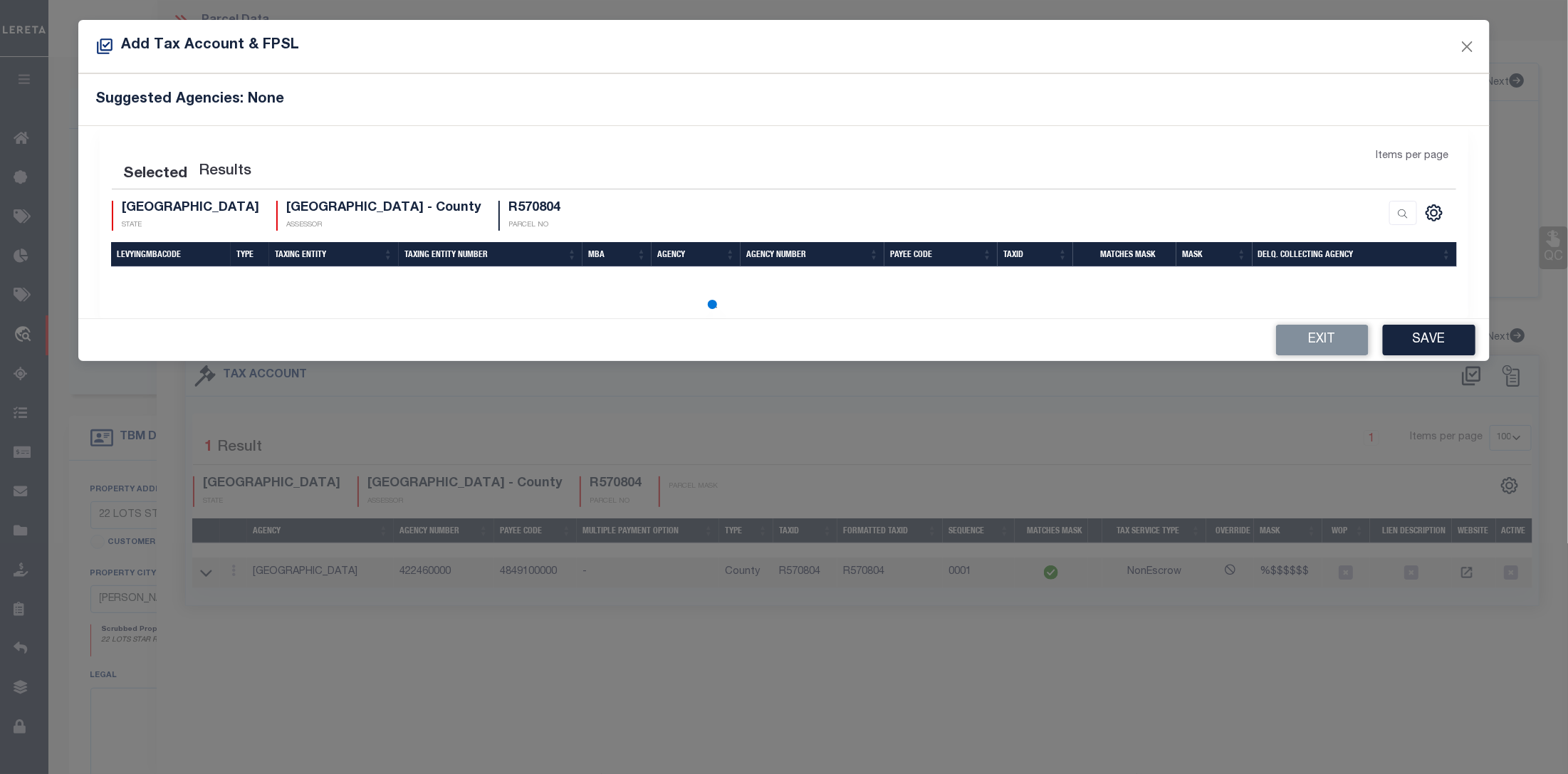
select select "100"
